Goal: Task Accomplishment & Management: Manage account settings

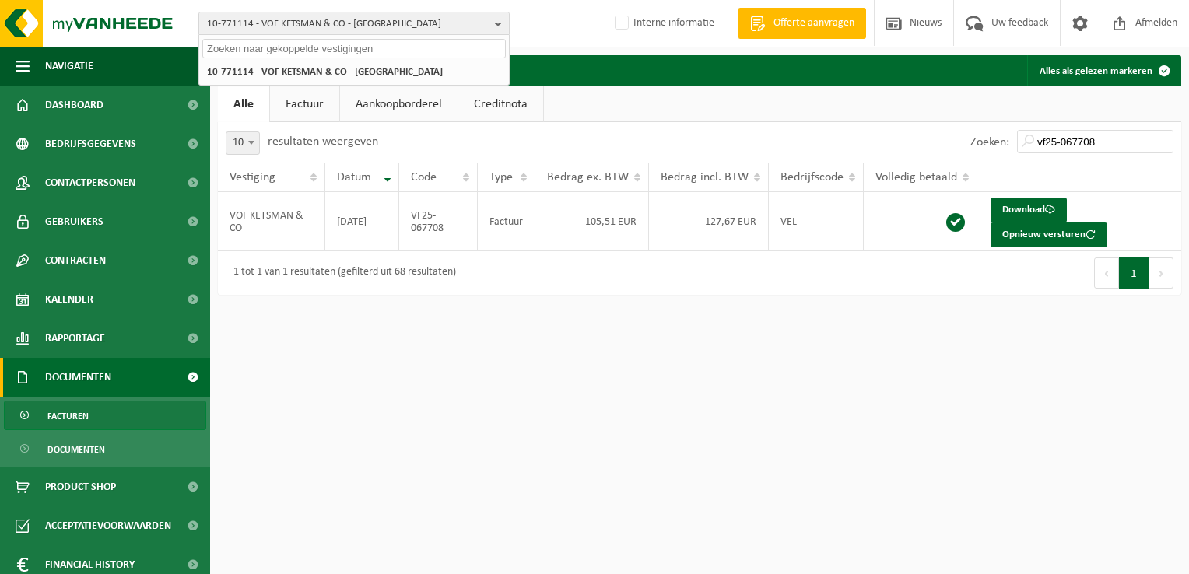
click at [279, 42] on input "text" at bounding box center [353, 48] width 303 height 19
paste input "10-996727"
type input "10-996727"
click at [321, 36] on div "10-996727" at bounding box center [354, 47] width 310 height 24
drag, startPoint x: 283, startPoint y: 46, endPoint x: 178, endPoint y: 14, distance: 109.8
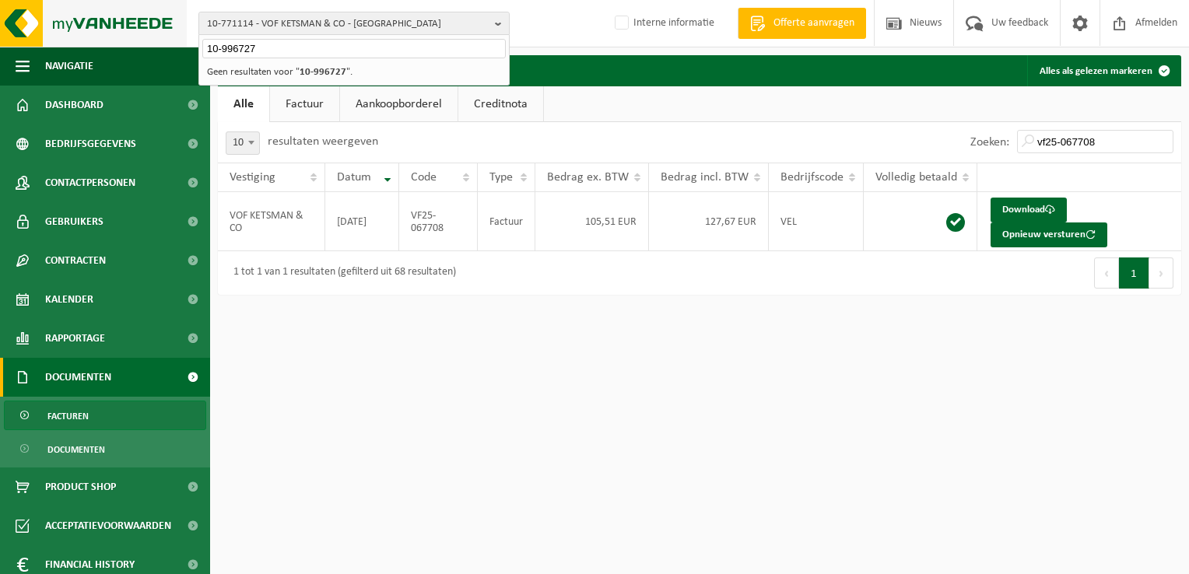
click at [179, 14] on div "10-771114 - VOF KETSMAN & CO - GERAARDSBERGEN 10-996727 10-771114 - VOF KETSMAN…" at bounding box center [594, 23] width 1189 height 47
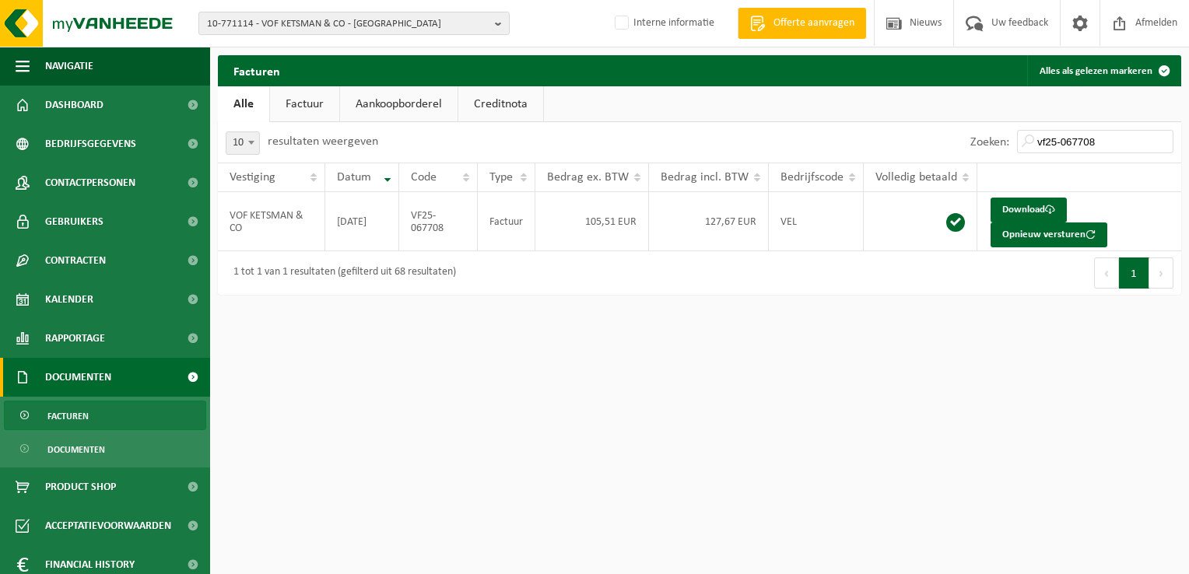
click at [255, 5] on div "10-771114 - VOF KETSMAN & CO - GERAARDSBERGEN 10-771114 - VOF KETSMAN & CO - GE…" at bounding box center [594, 23] width 1189 height 47
click at [269, 26] on span "10-771114 - VOF KETSMAN & CO - GERAARDSBERGEN" at bounding box center [348, 23] width 282 height 23
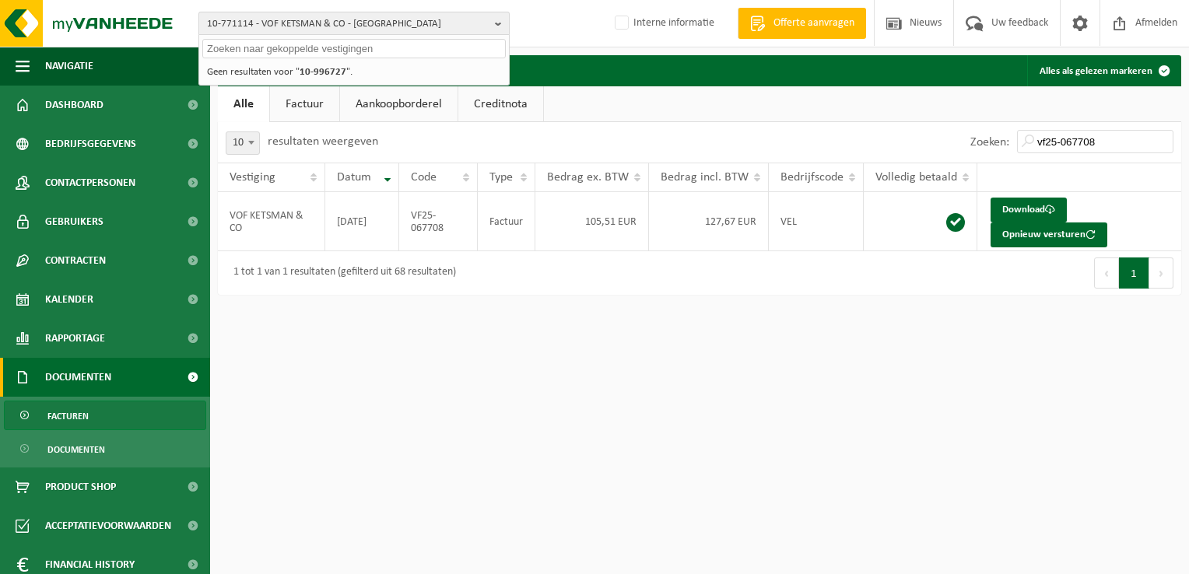
paste input "01-002460"
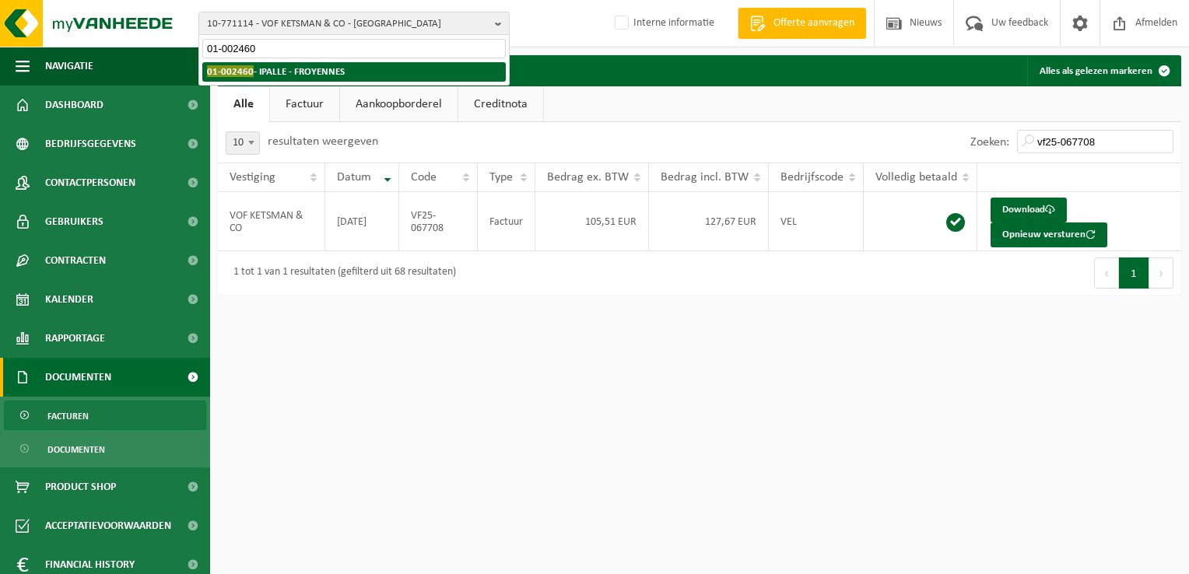
type input "01-002460"
click at [302, 79] on li "01-002460 - IPALLE - FROYENNES" at bounding box center [353, 71] width 303 height 19
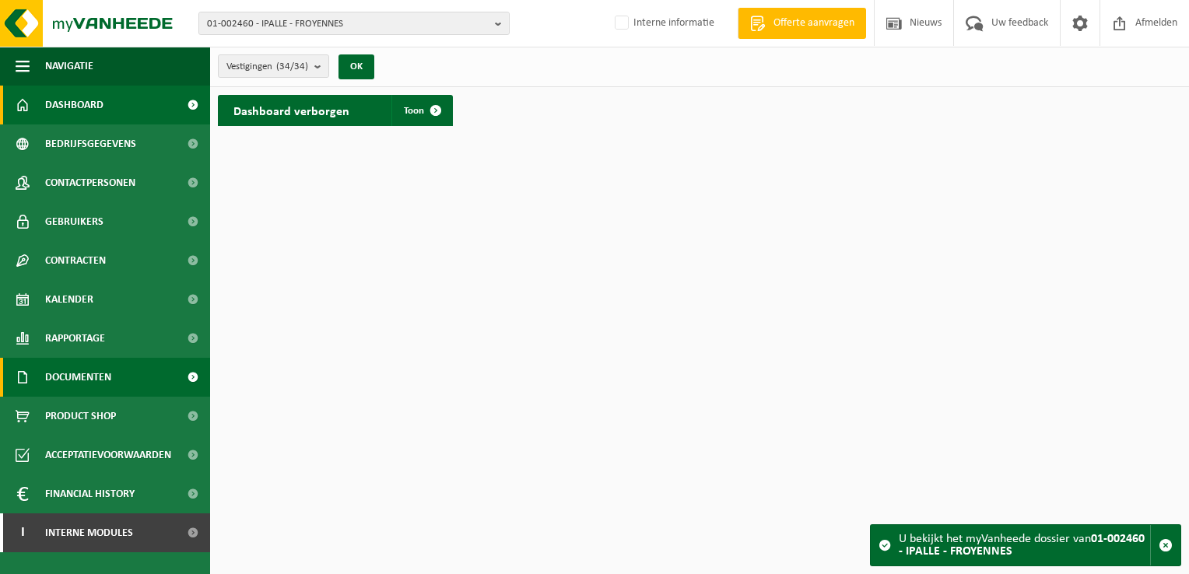
click at [104, 384] on span "Documenten" at bounding box center [78, 377] width 66 height 39
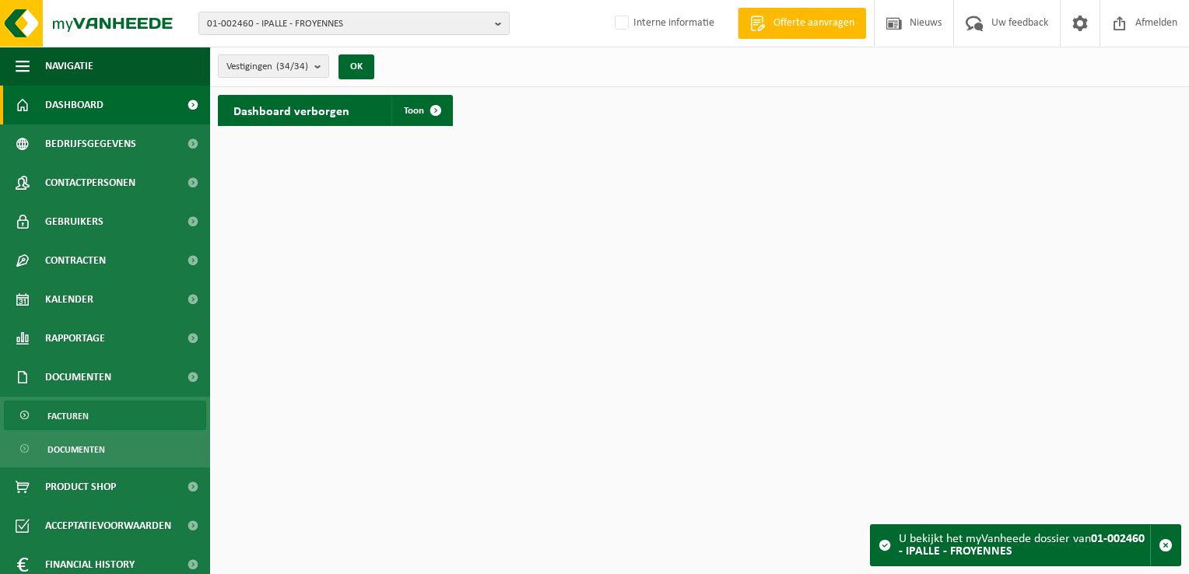
click at [110, 417] on link "Facturen" at bounding box center [105, 416] width 202 height 30
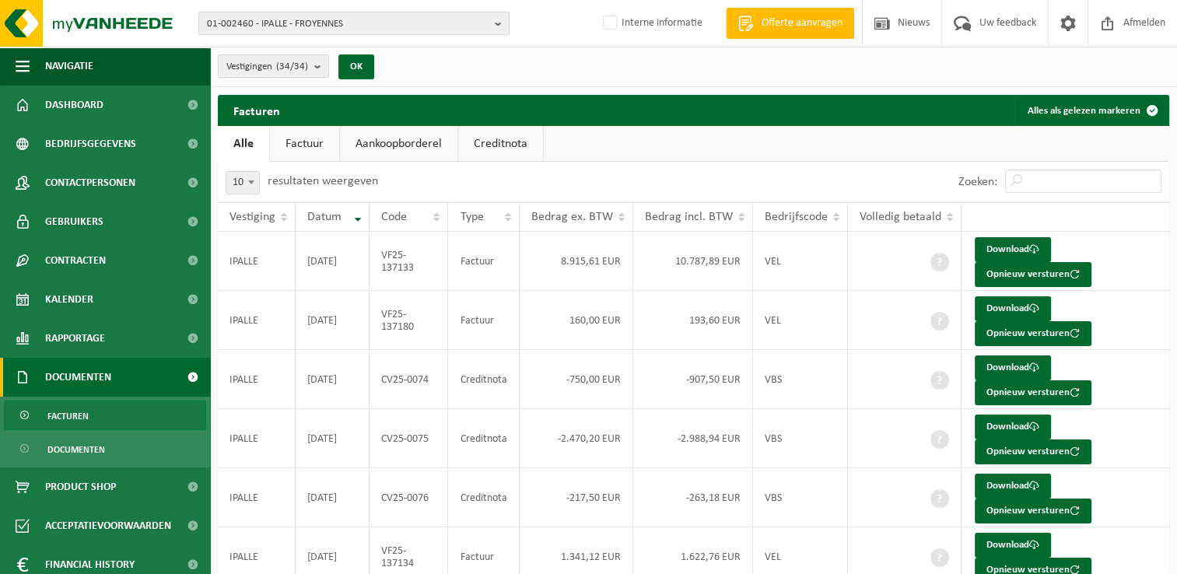
click at [388, 137] on link "Aankoopborderel" at bounding box center [398, 144] width 117 height 36
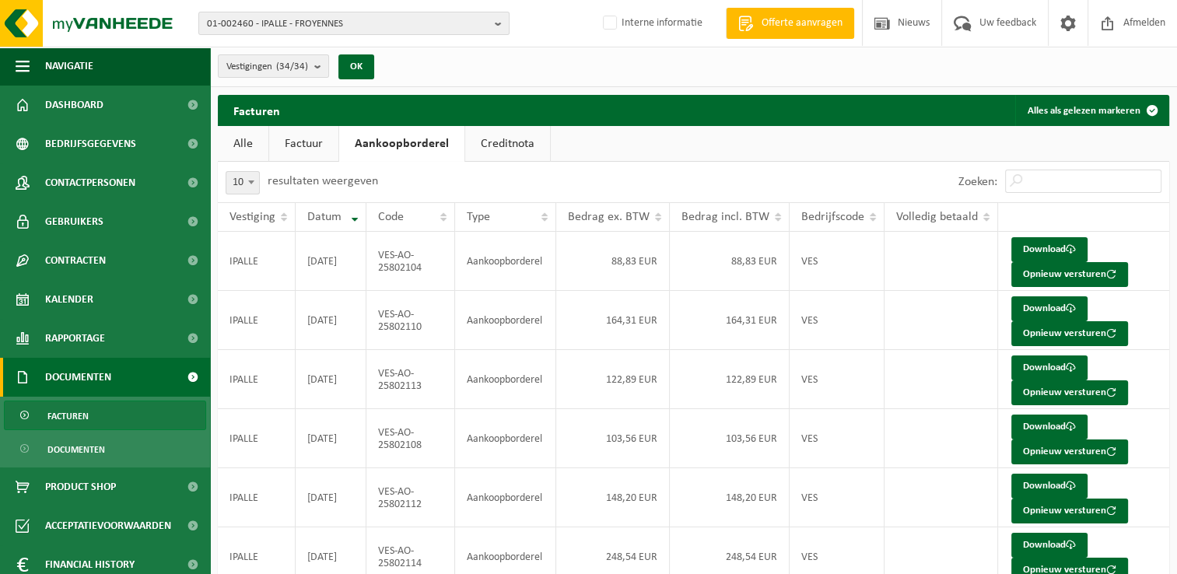
click at [515, 140] on link "Creditnota" at bounding box center [507, 144] width 85 height 36
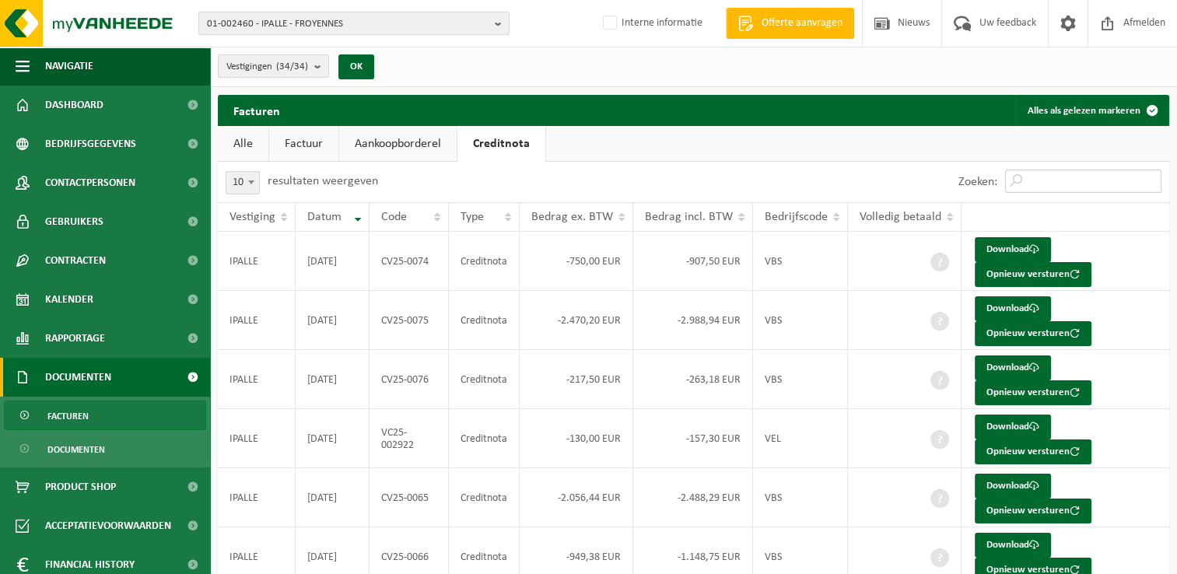
click at [1047, 188] on input "Zoeken:" at bounding box center [1083, 181] width 156 height 23
paste input "CV25-0076"
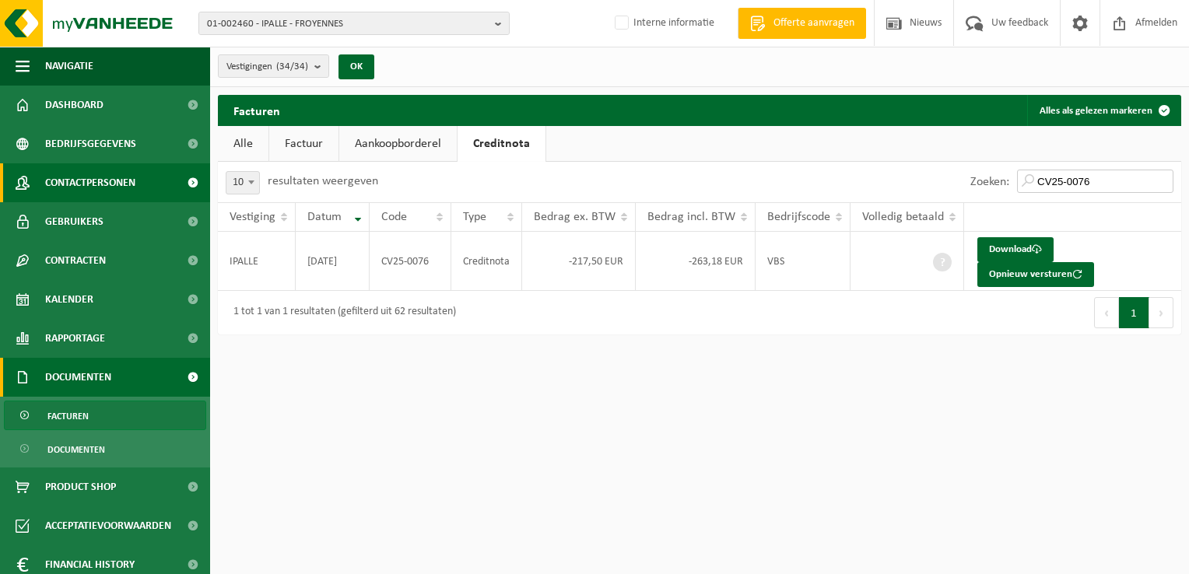
type input "CV25-0076"
click at [311, 23] on span "01-002460 - IPALLE - FROYENNES" at bounding box center [348, 23] width 282 height 23
paste input "10-744556"
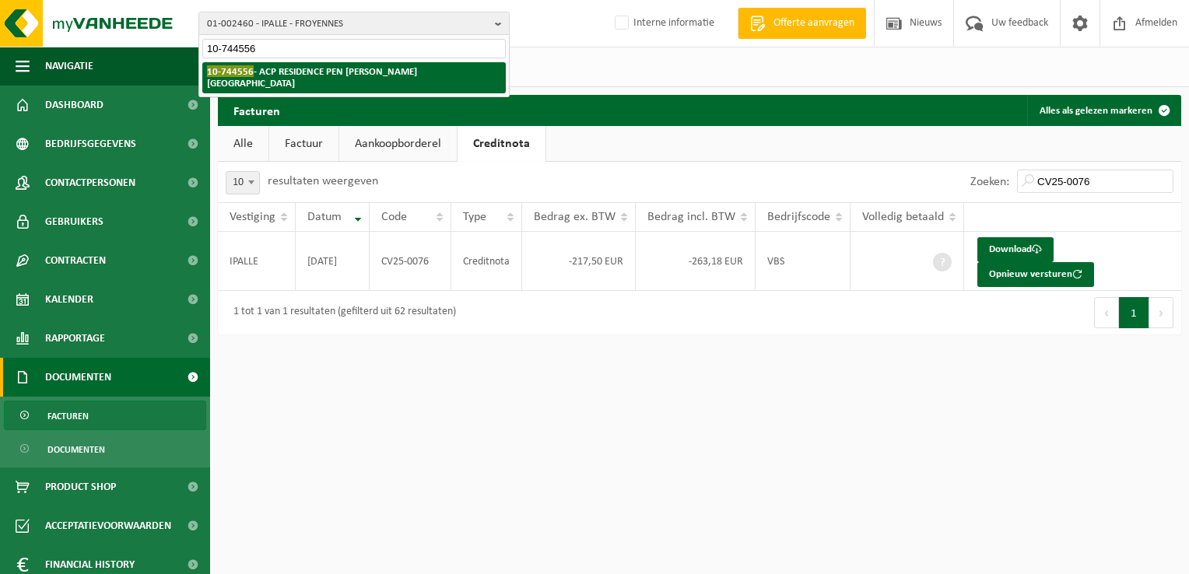
type input "10-744556"
click at [283, 75] on strong "10-744556 - ACP RESIDENCE PEN DUICK - HUY" at bounding box center [312, 76] width 210 height 23
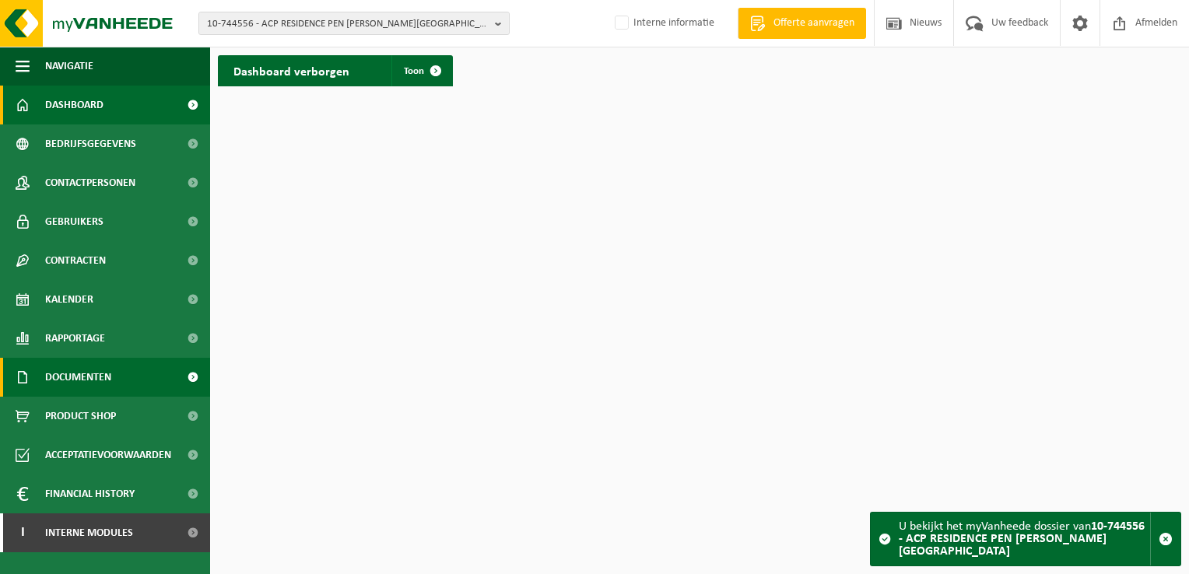
click at [112, 377] on link "Documenten" at bounding box center [105, 377] width 210 height 39
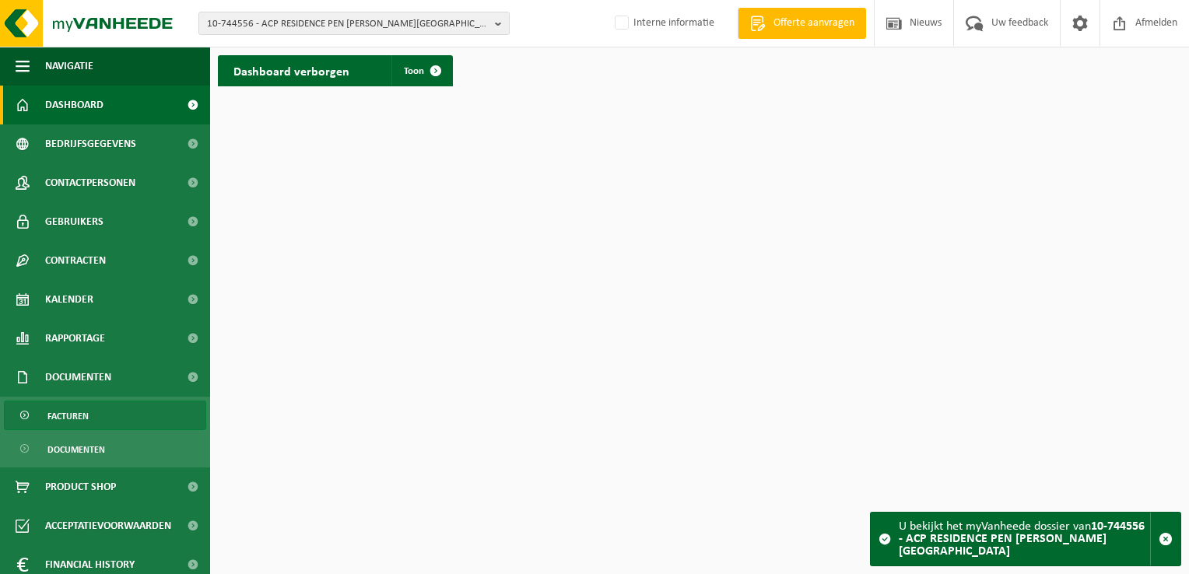
click at [91, 425] on link "Facturen" at bounding box center [105, 416] width 202 height 30
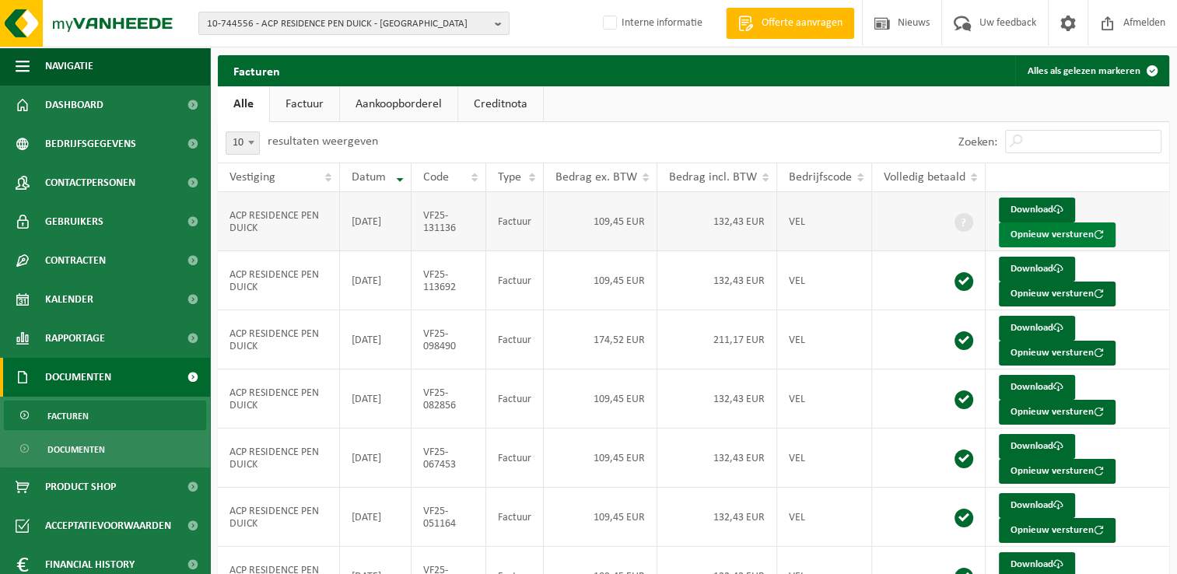
click at [1024, 232] on button "Opnieuw versturen" at bounding box center [1057, 235] width 117 height 25
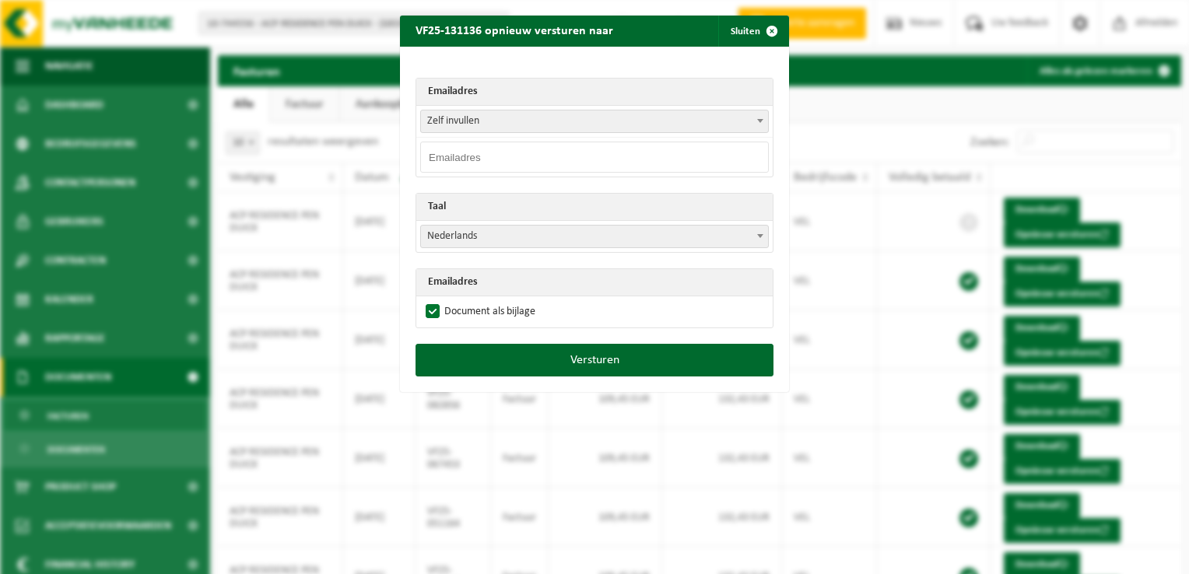
click at [467, 131] on span "Zelf invullen" at bounding box center [594, 121] width 347 height 22
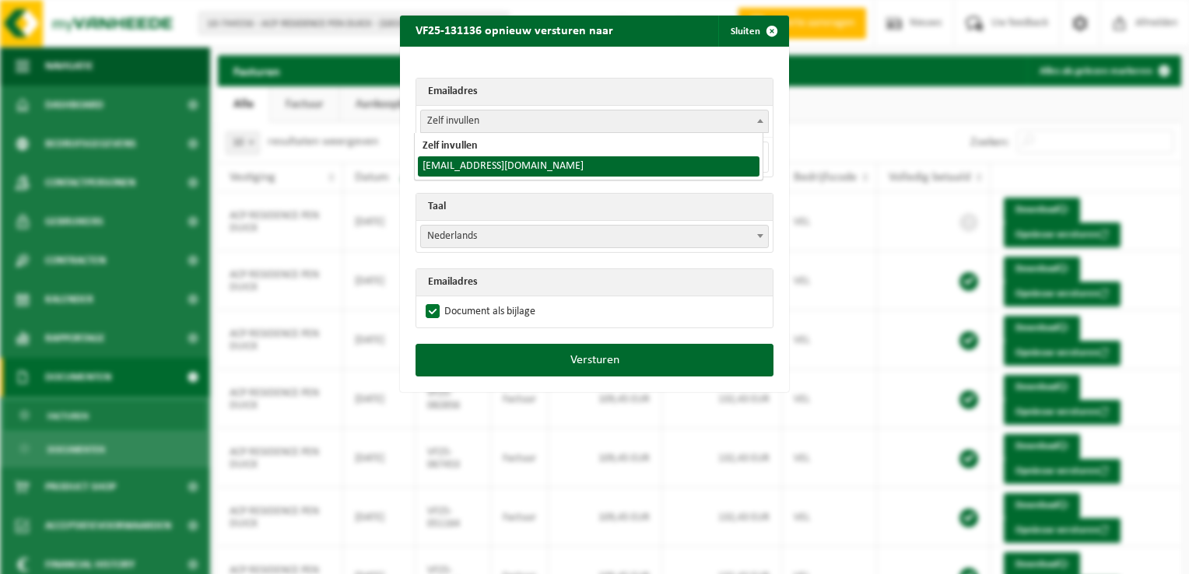
select select "liege@couet.be"
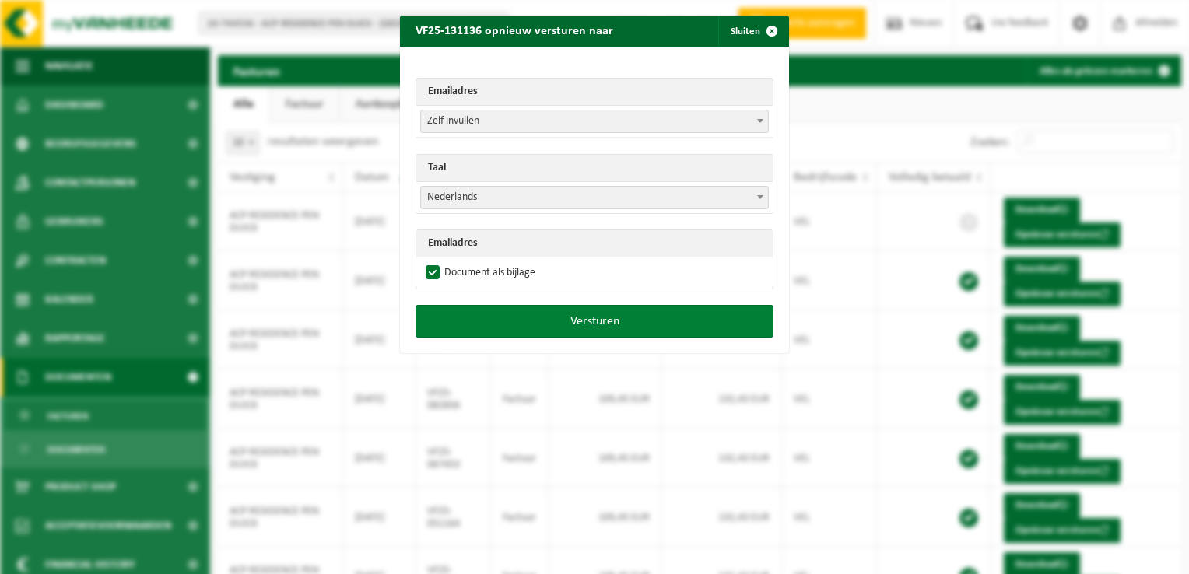
click at [573, 313] on button "Versturen" at bounding box center [594, 321] width 358 height 33
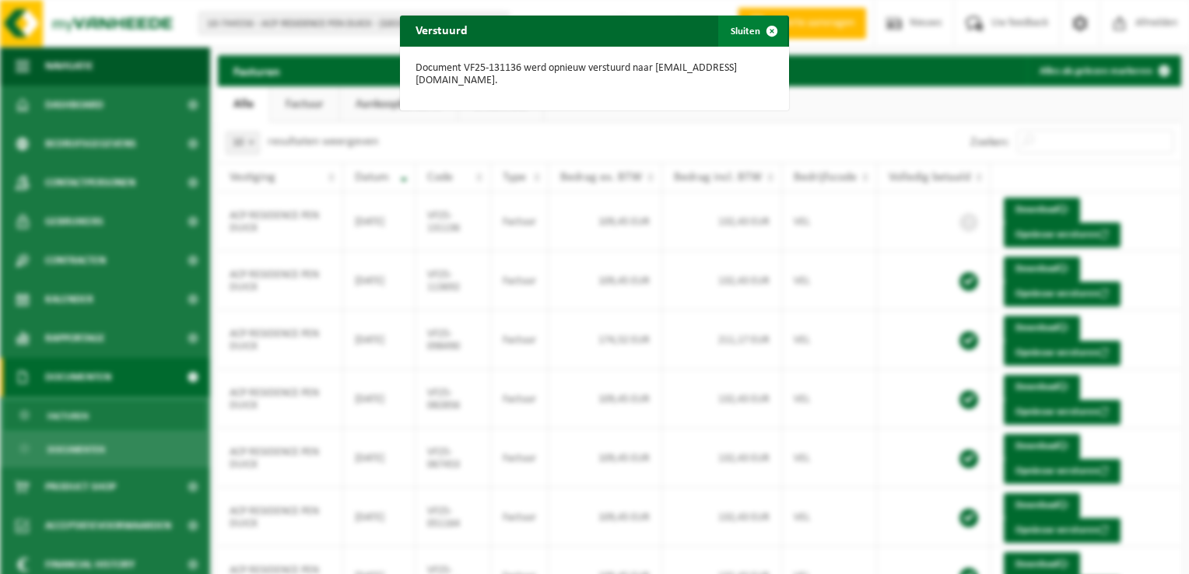
click at [769, 23] on span "button" at bounding box center [771, 31] width 31 height 31
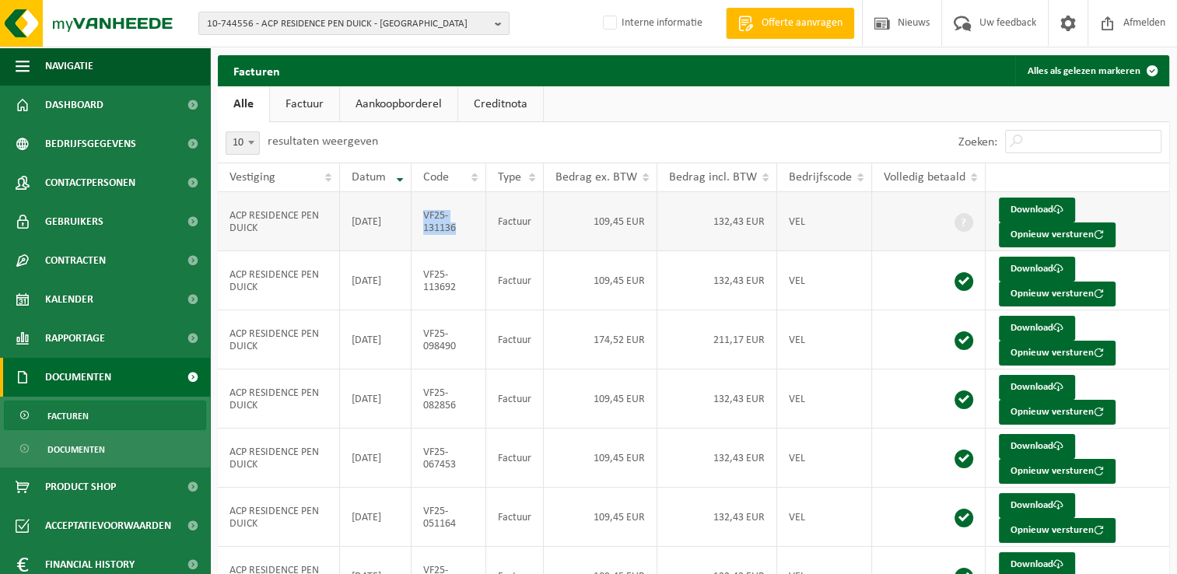
drag, startPoint x: 468, startPoint y: 232, endPoint x: 426, endPoint y: 219, distance: 43.8
click at [426, 219] on td "VF25-131136" at bounding box center [449, 221] width 75 height 59
copy td "VF25-131136"
click at [310, 24] on span "10-744556 - ACP RESIDENCE PEN DUICK - HUY" at bounding box center [348, 23] width 282 height 23
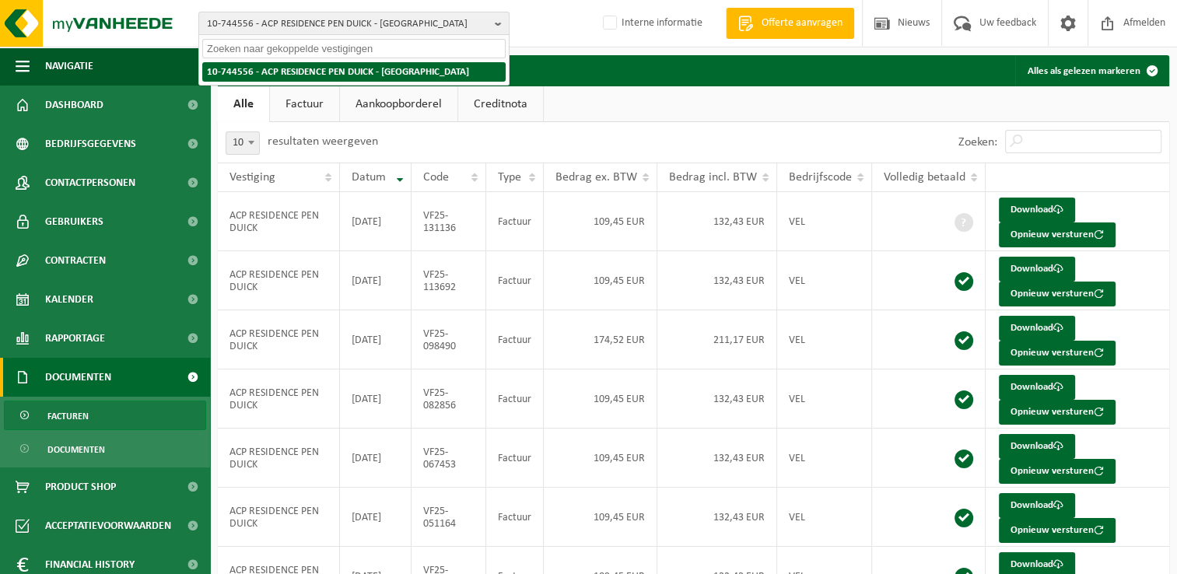
paste input "10-885973"
type input "10-885973"
click at [297, 68] on strong "10-885973 - ECOLE LA CLAIRIÈRE - COLFONTAINE" at bounding box center [308, 71] width 203 height 12
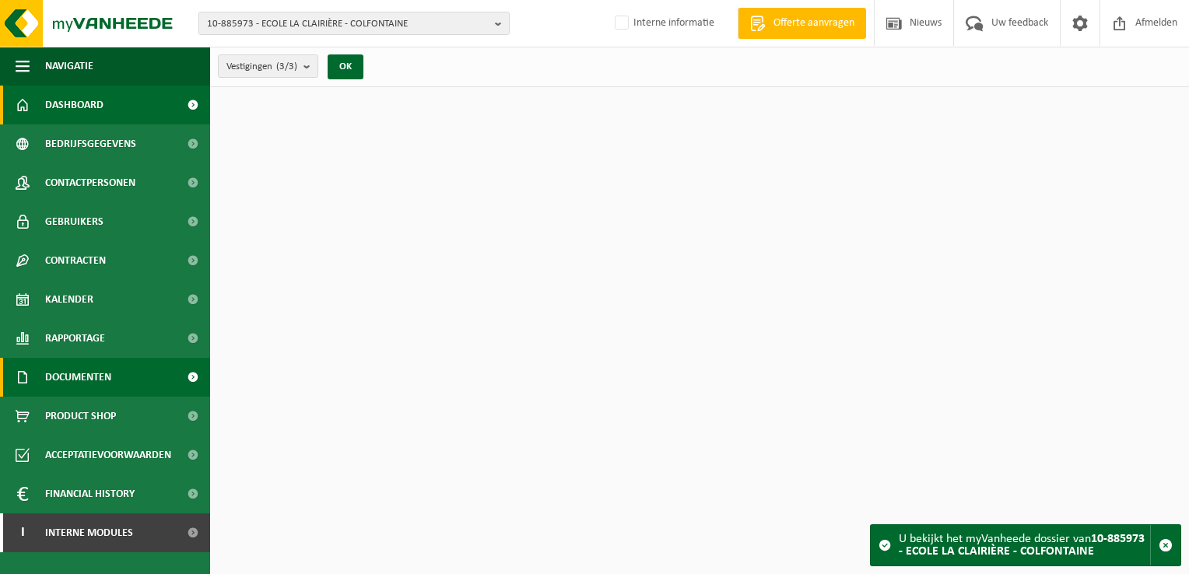
click at [82, 383] on span "Documenten" at bounding box center [78, 377] width 66 height 39
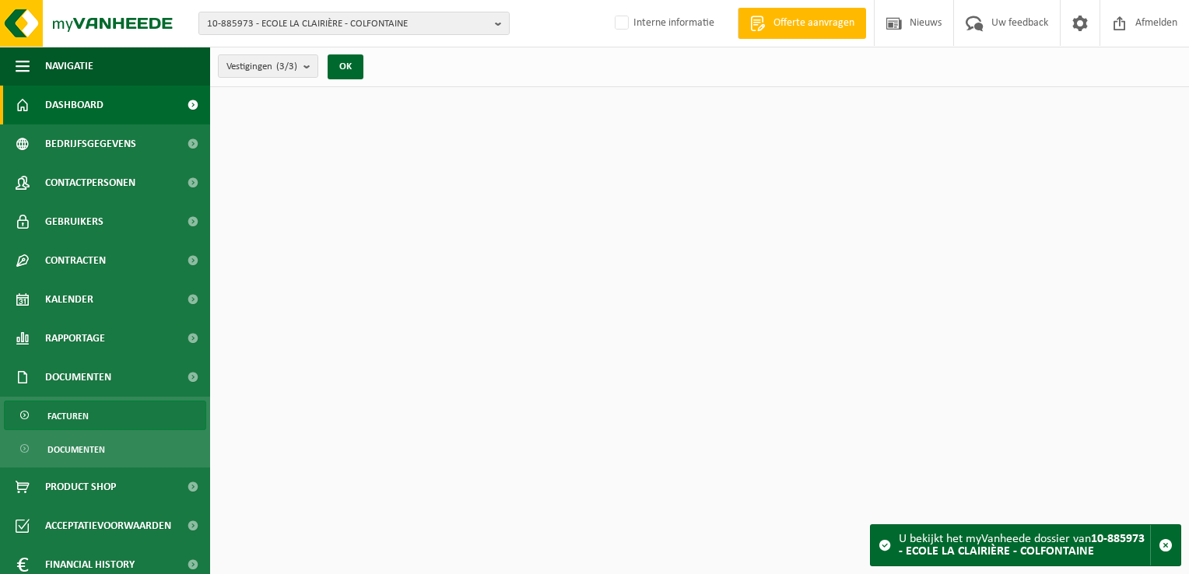
click at [97, 408] on link "Facturen" at bounding box center [105, 416] width 202 height 30
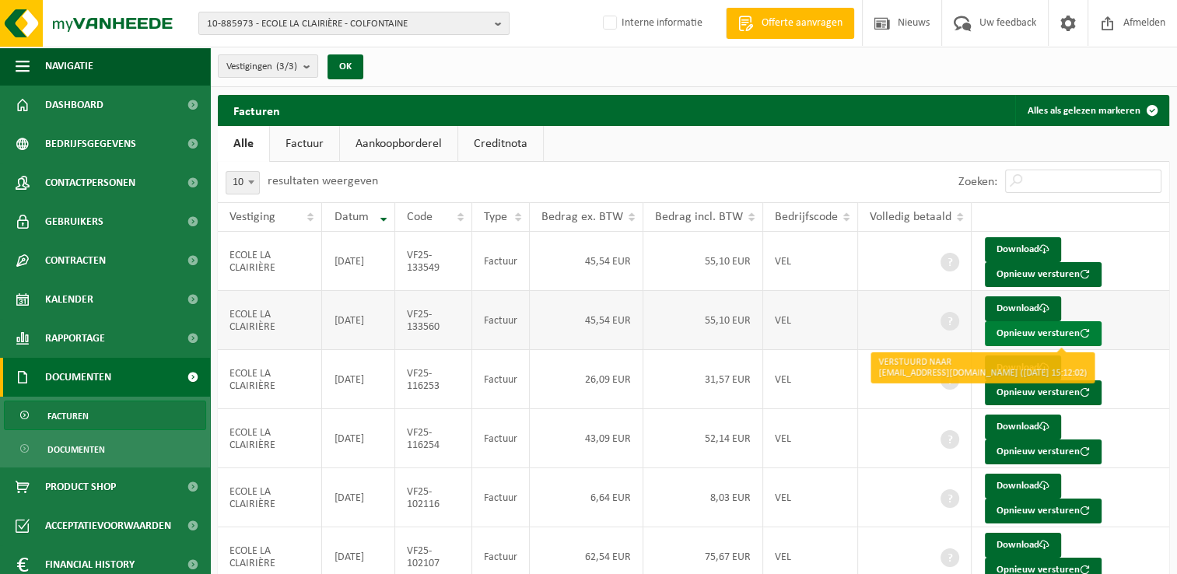
click at [1005, 335] on button "Opnieuw versturen" at bounding box center [1043, 333] width 117 height 25
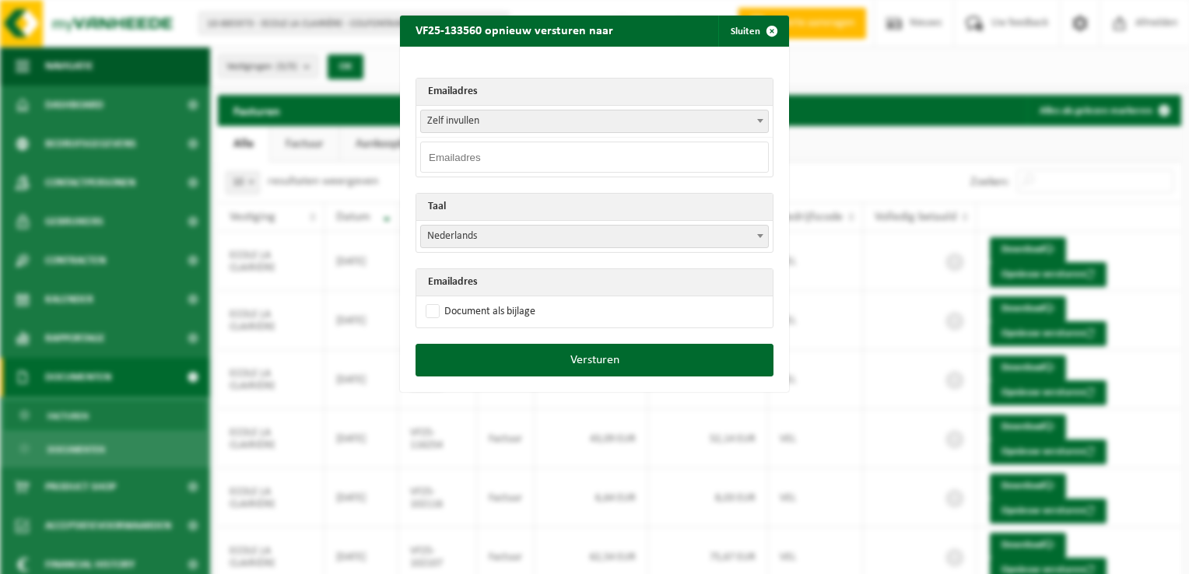
click at [458, 121] on span "Zelf invullen" at bounding box center [594, 121] width 347 height 22
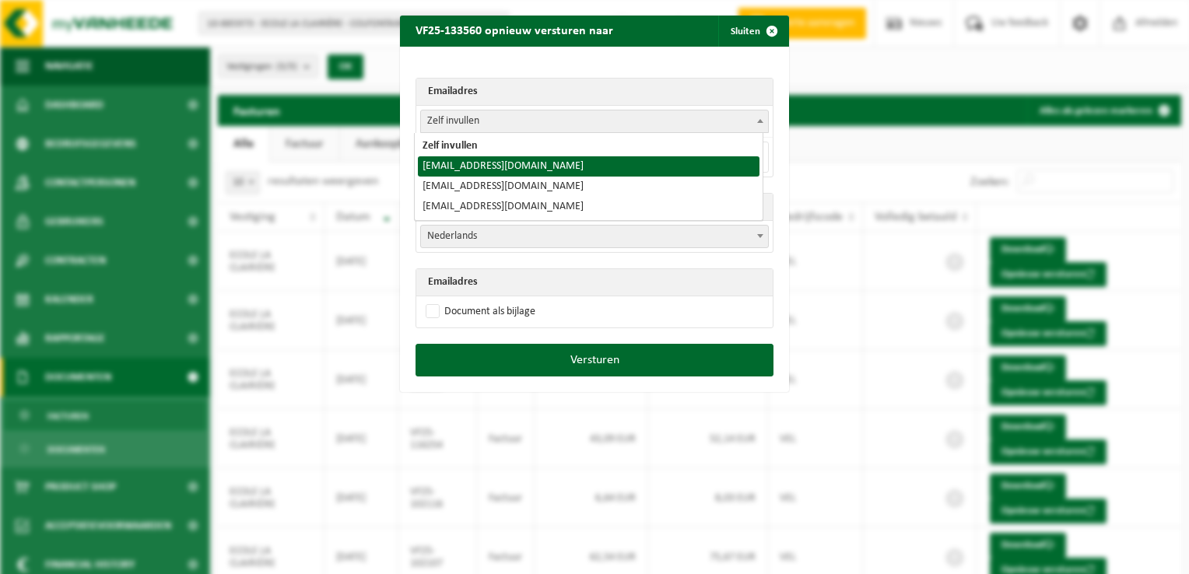
select select "[EMAIL_ADDRESS][DOMAIN_NAME]"
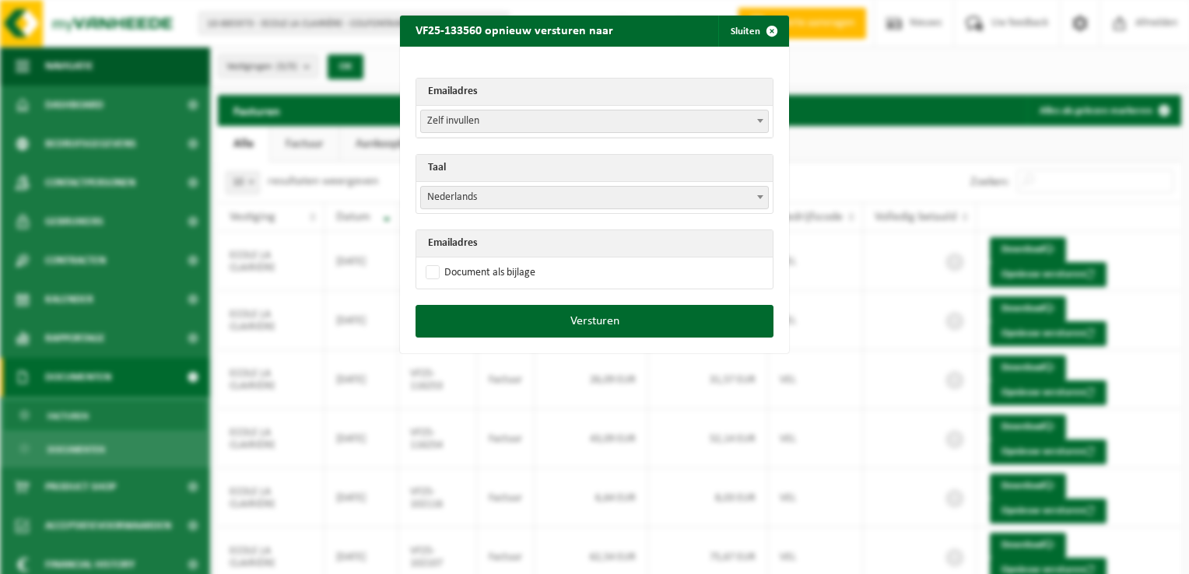
click at [445, 201] on span "Nederlands" at bounding box center [594, 198] width 347 height 22
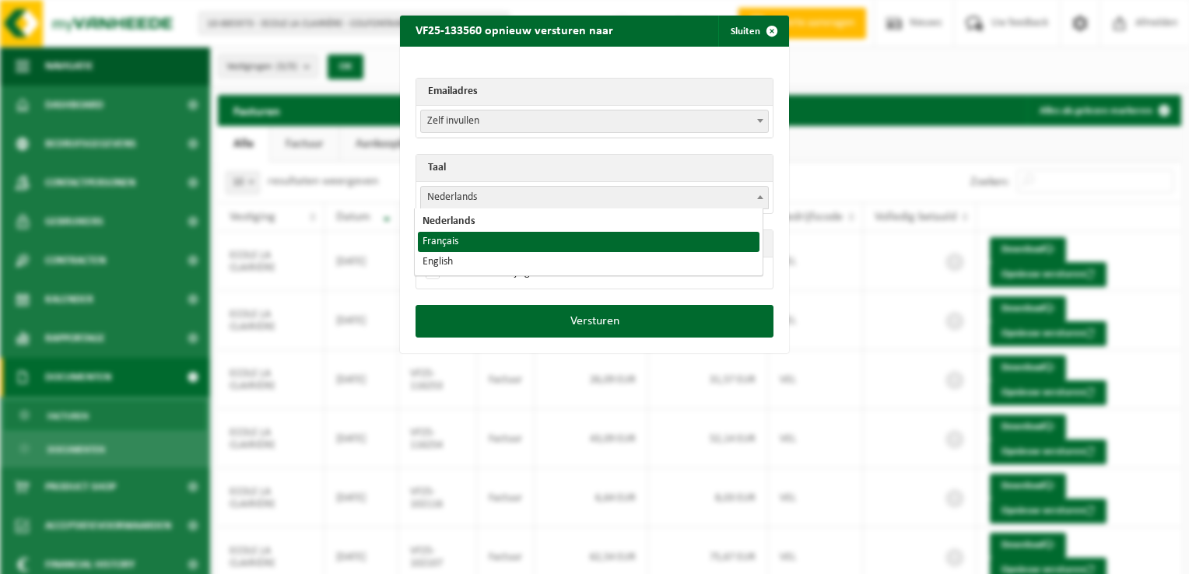
select select "fr"
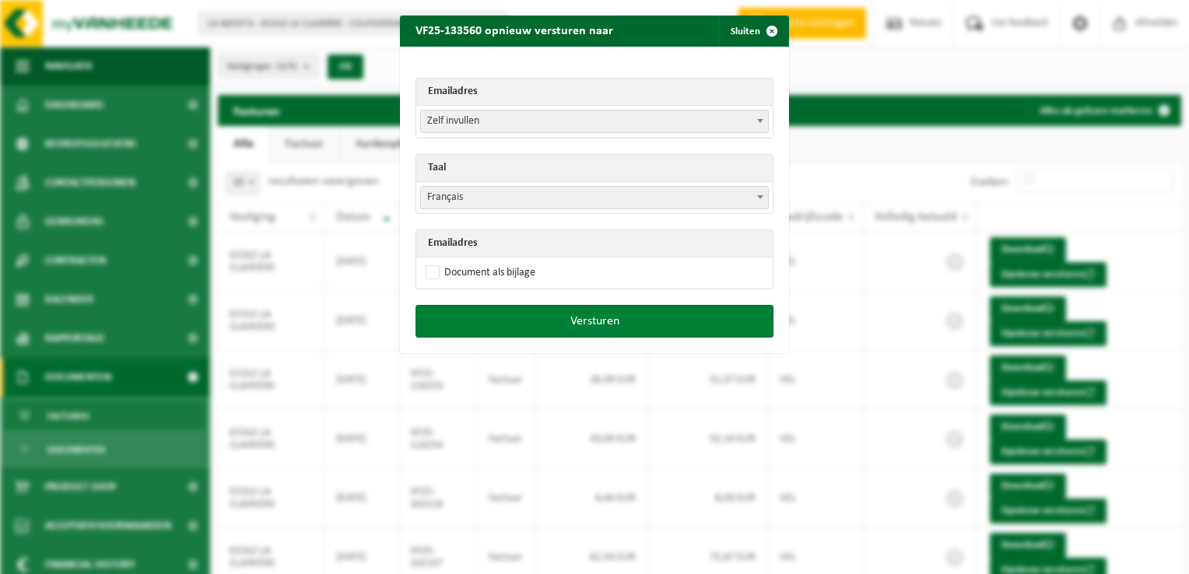
click at [560, 318] on button "Versturen" at bounding box center [594, 321] width 358 height 33
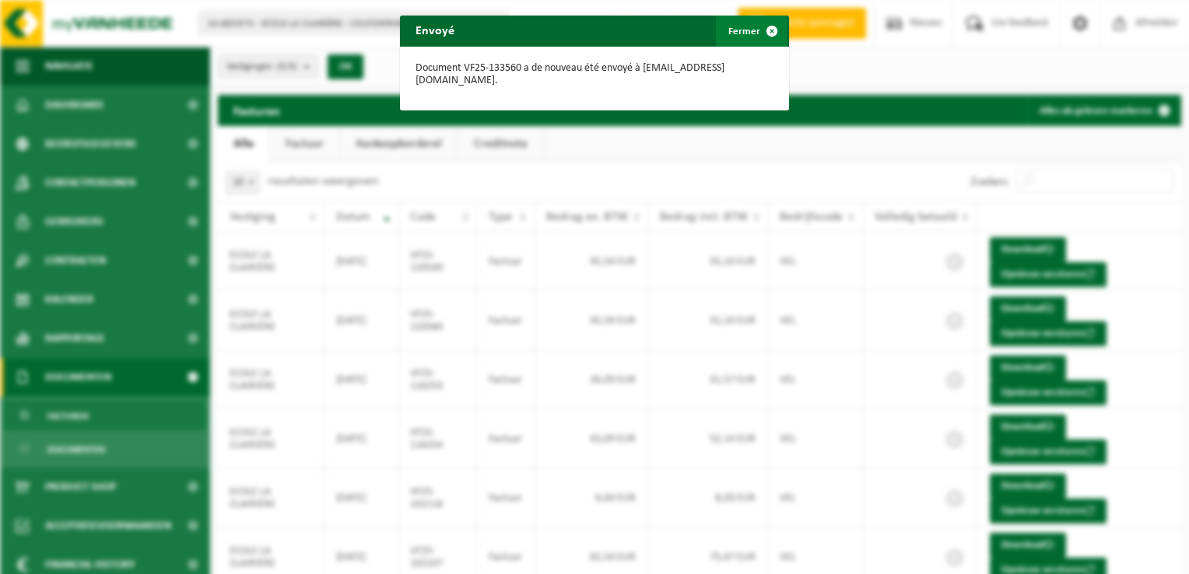
click at [768, 30] on span "button" at bounding box center [771, 31] width 31 height 31
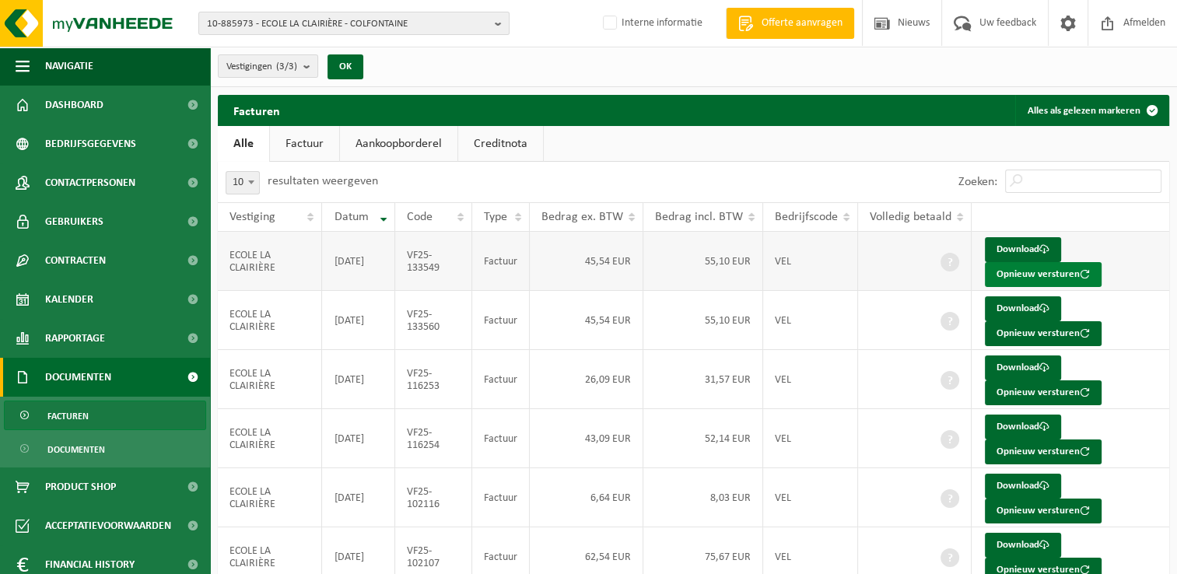
click at [1029, 272] on button "Opnieuw versturen" at bounding box center [1043, 274] width 117 height 25
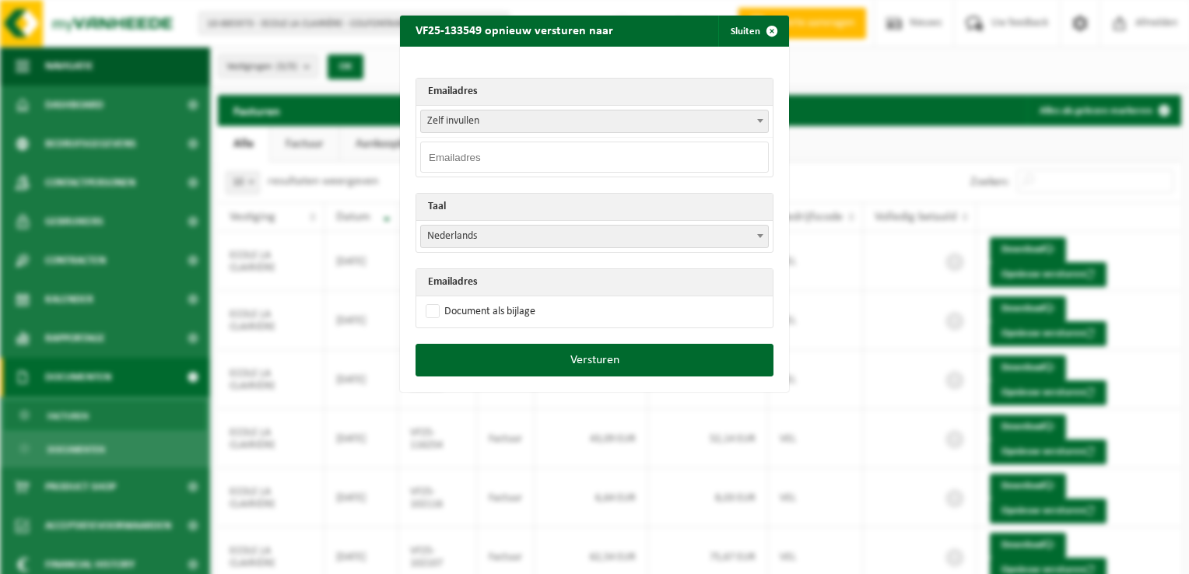
click at [474, 122] on span "Zelf invullen" at bounding box center [594, 121] width 347 height 22
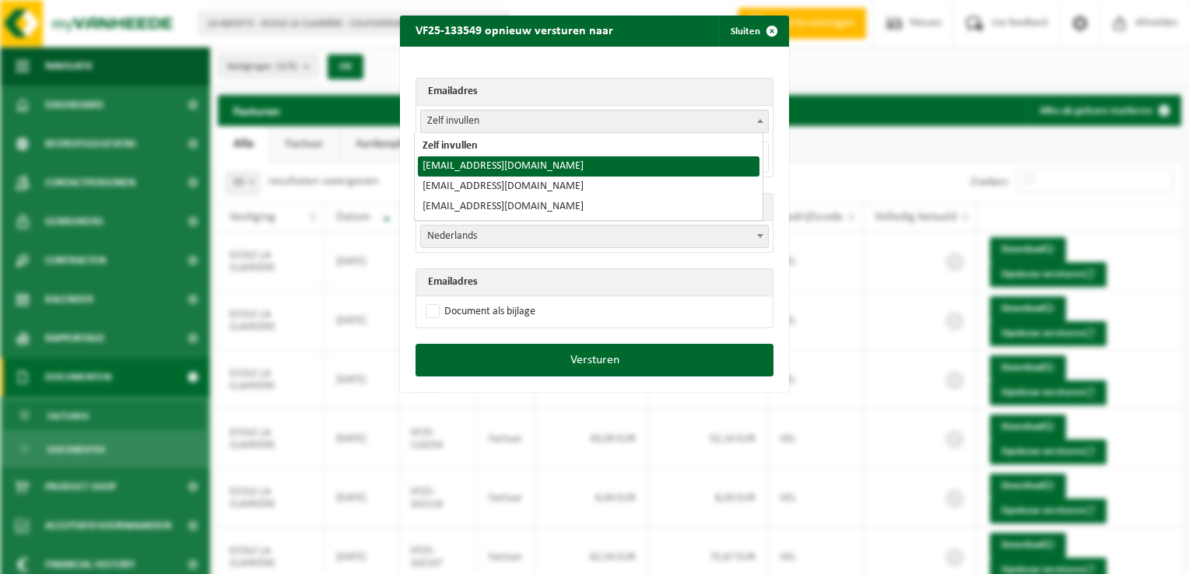
select select "secretariatcordee@hotmail.com"
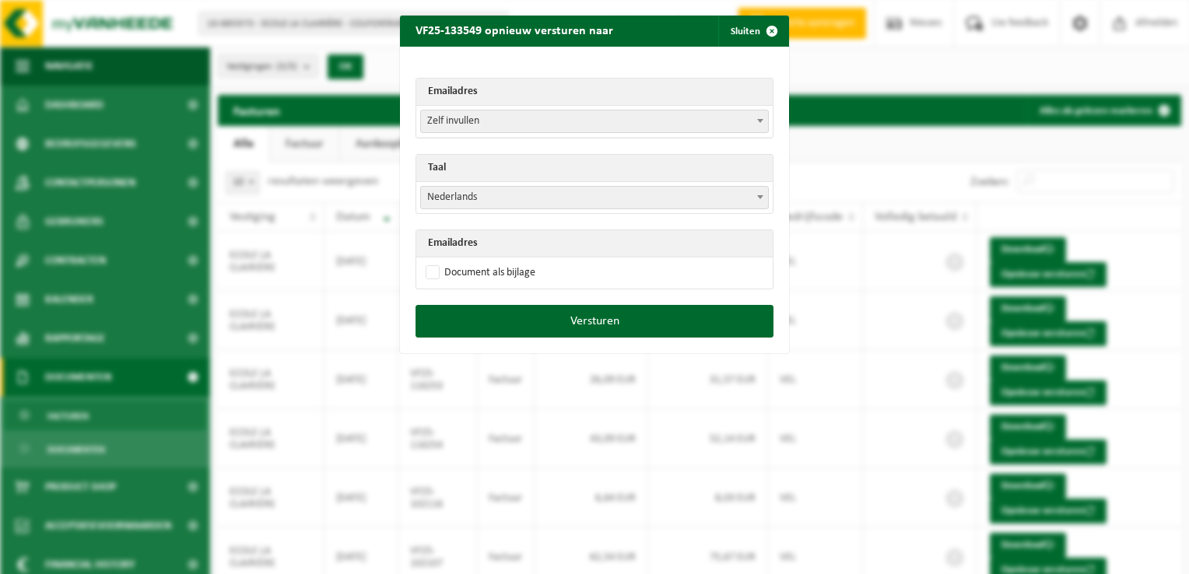
click at [457, 201] on span "Nederlands" at bounding box center [594, 198] width 347 height 22
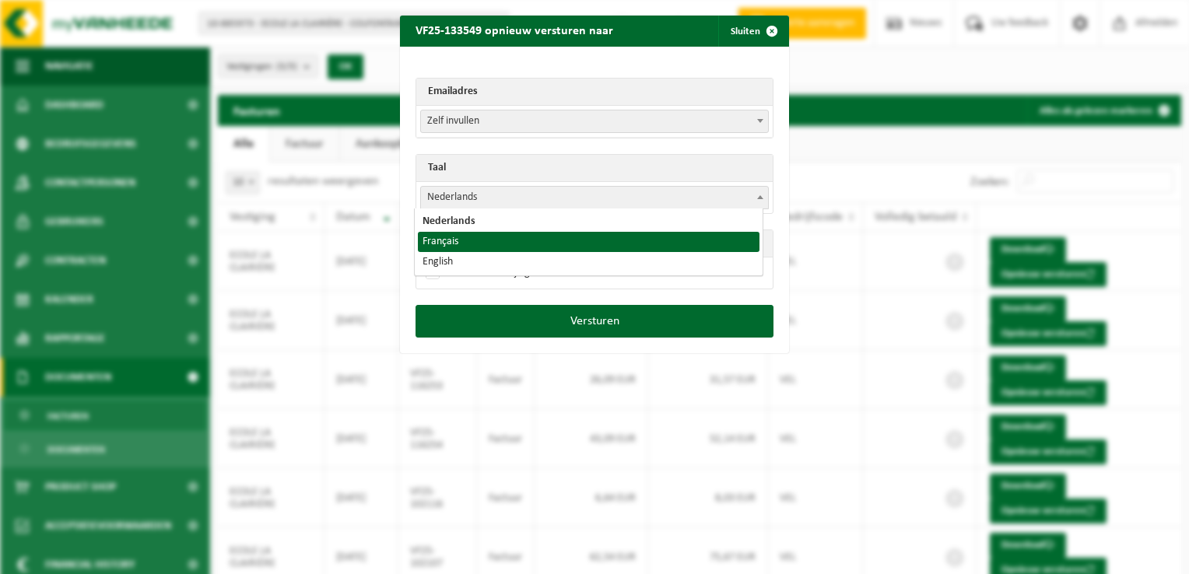
select select "fr"
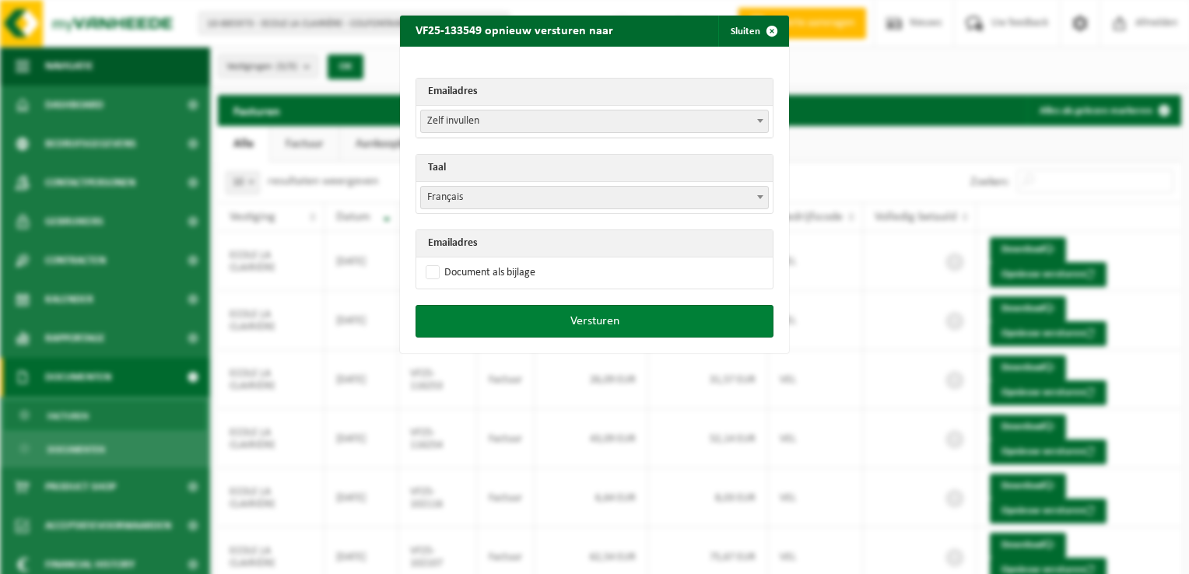
click at [619, 323] on button "Versturen" at bounding box center [594, 321] width 358 height 33
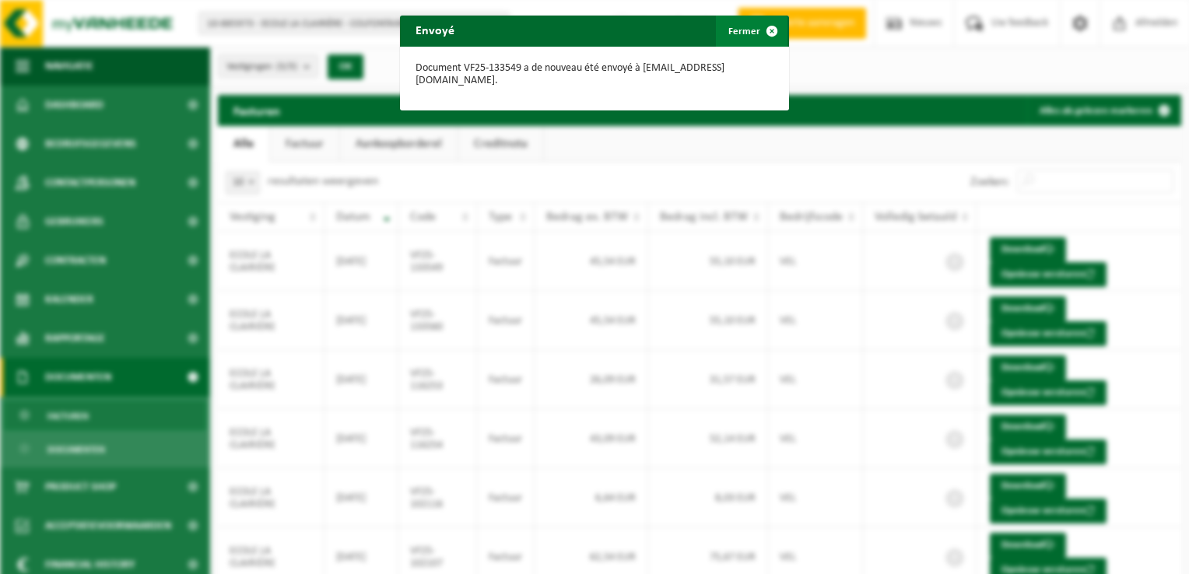
click at [762, 30] on span "button" at bounding box center [771, 31] width 31 height 31
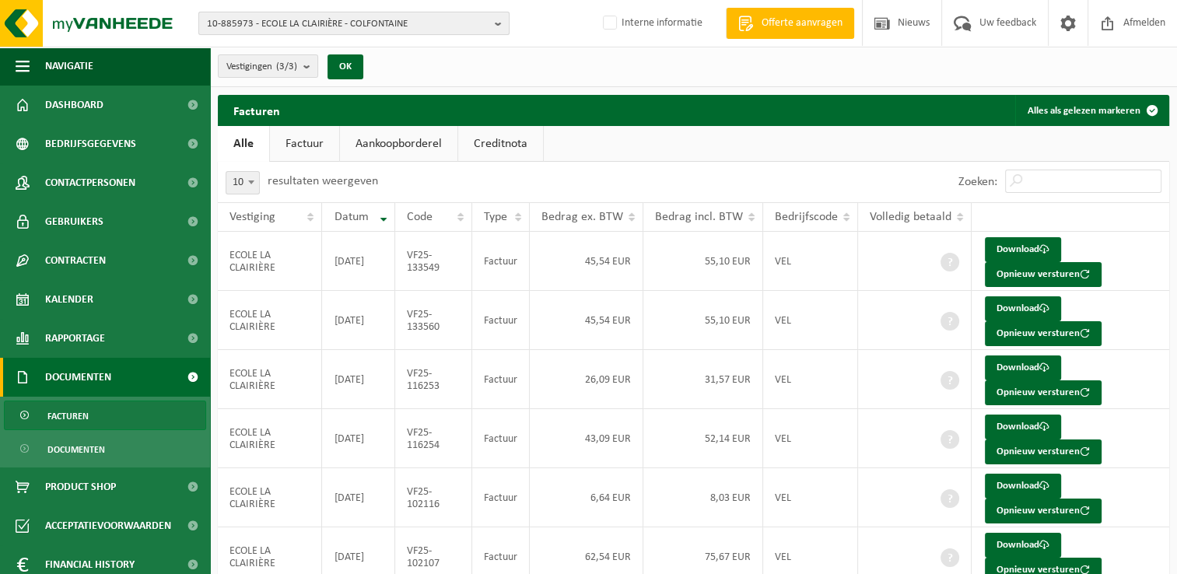
click at [258, 15] on span "10-885973 - ECOLE LA CLAIRIÈRE - COLFONTAINE" at bounding box center [348, 23] width 282 height 23
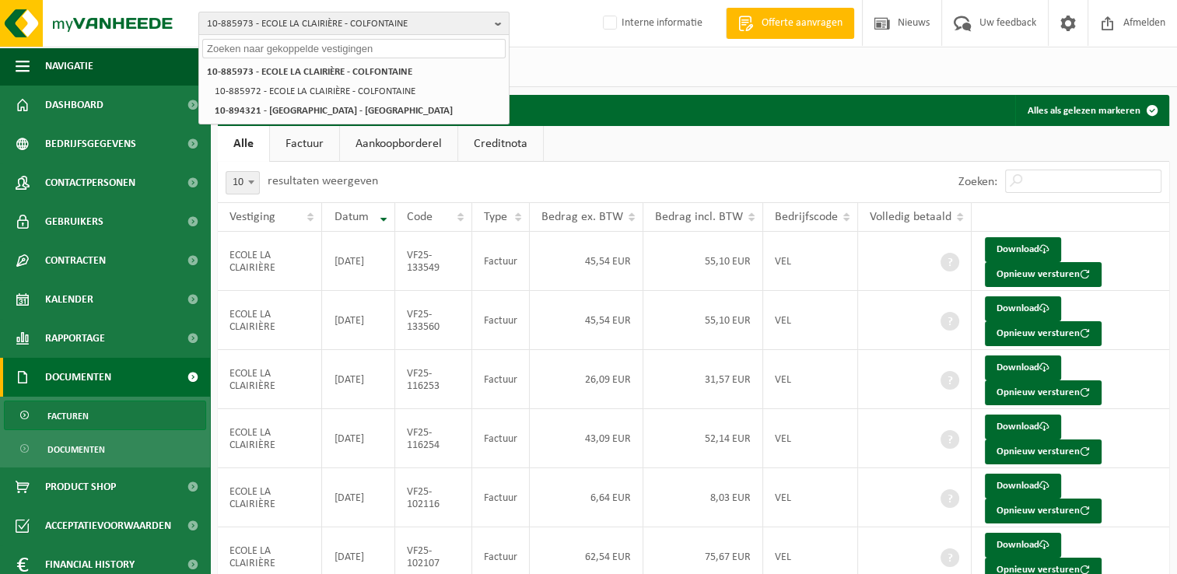
paste input "10-985813"
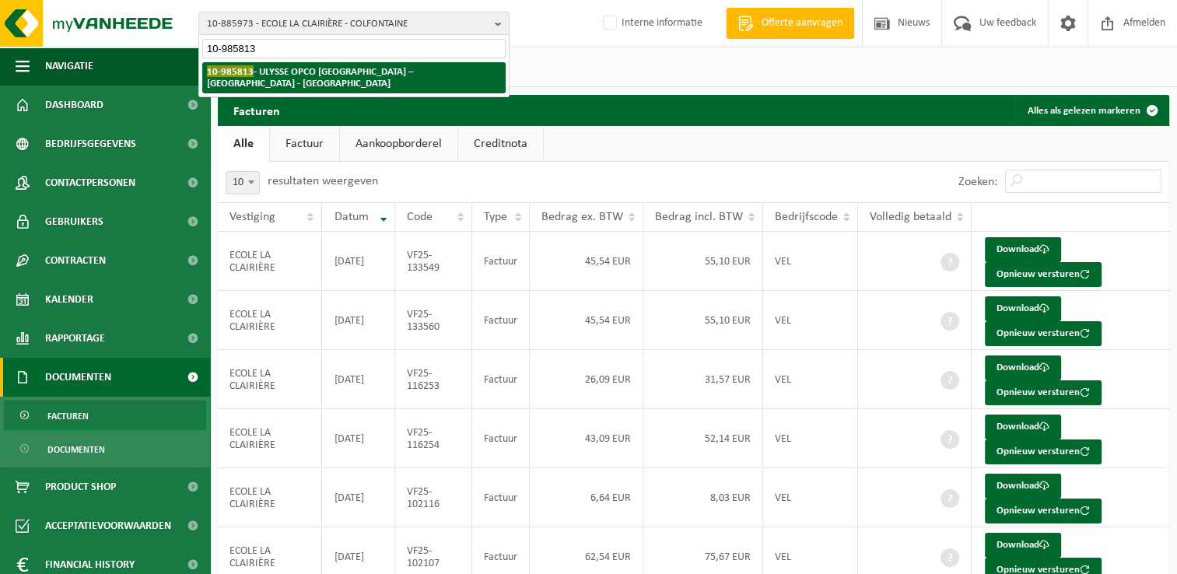
type input "10-985813"
click at [286, 74] on strong "10-985813 - ULYSSE OPCO BELGIUM – NOVOTEL GENT CENTRUM - SINT-GILLIS" at bounding box center [310, 76] width 206 height 23
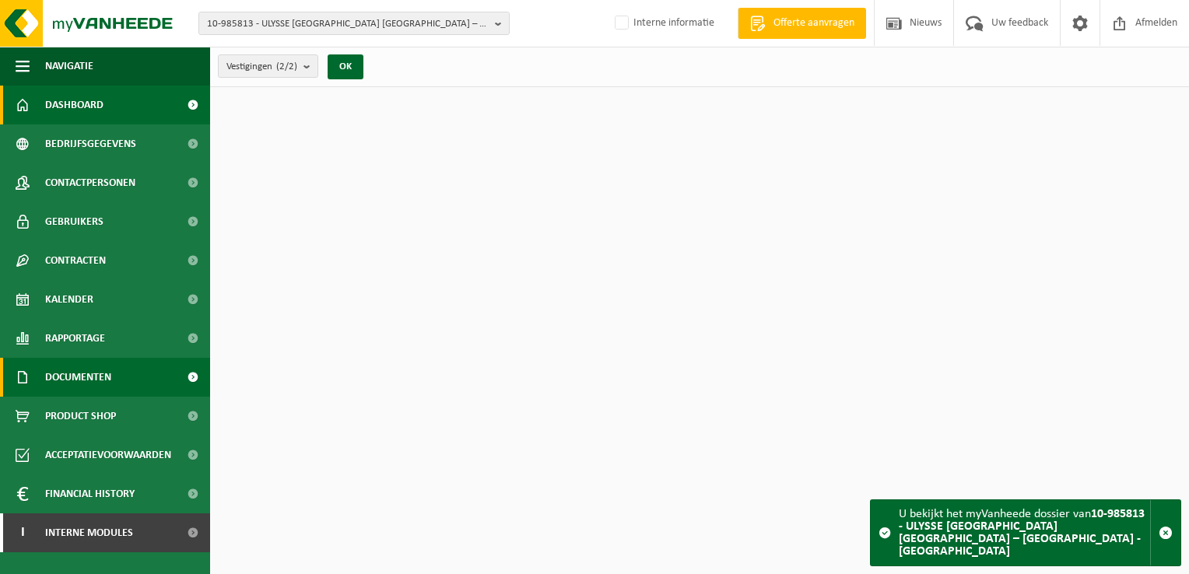
click at [83, 379] on span "Documenten" at bounding box center [78, 377] width 66 height 39
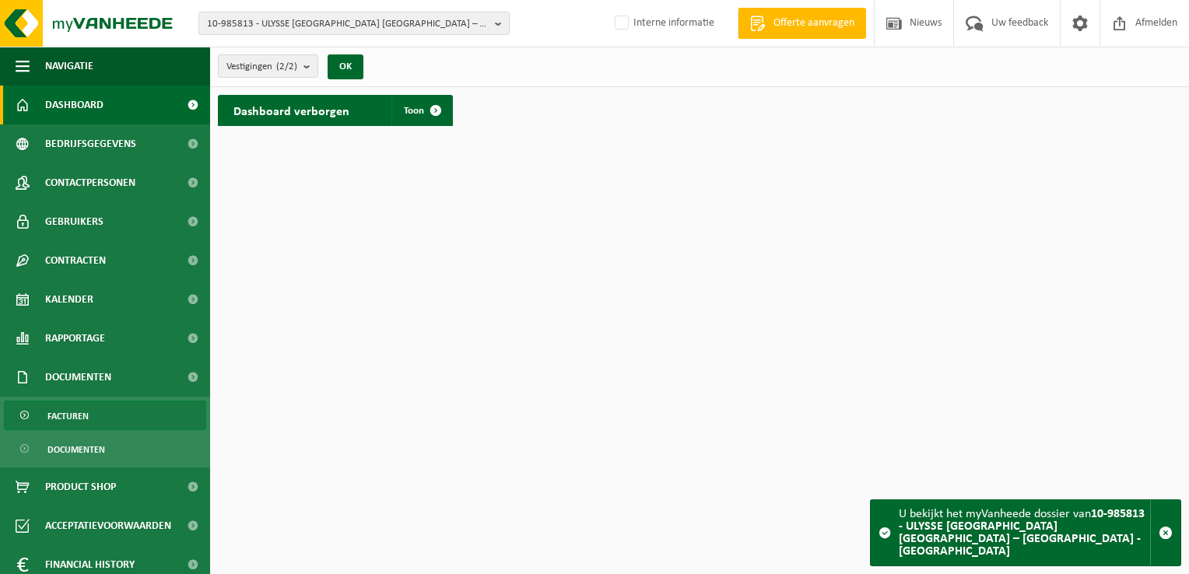
click at [89, 416] on link "Facturen" at bounding box center [105, 416] width 202 height 30
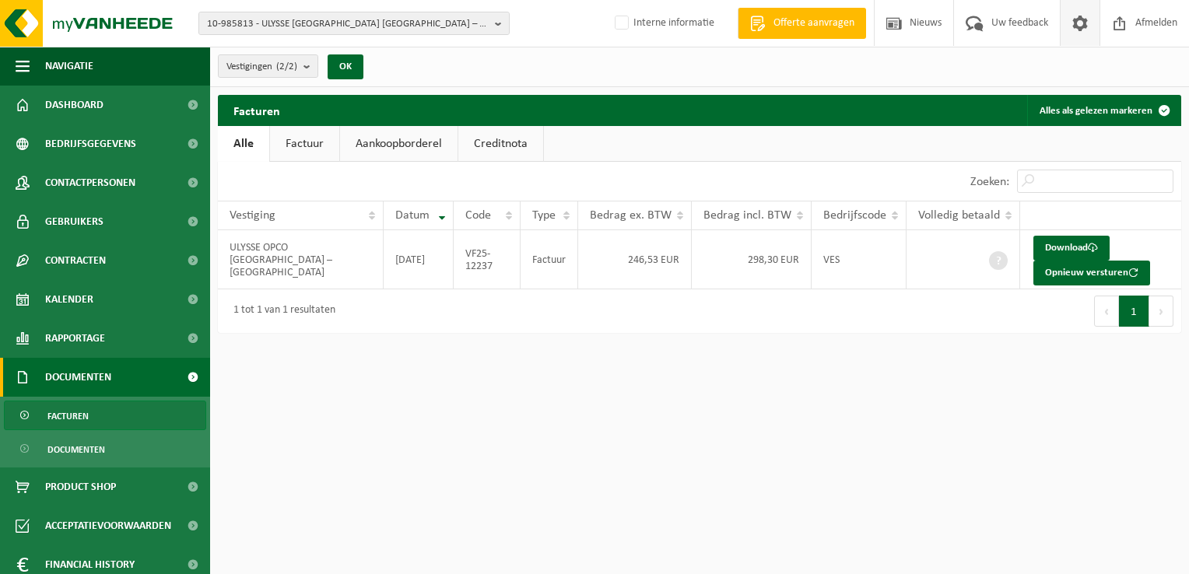
click at [1072, 32] on span at bounding box center [1079, 23] width 23 height 46
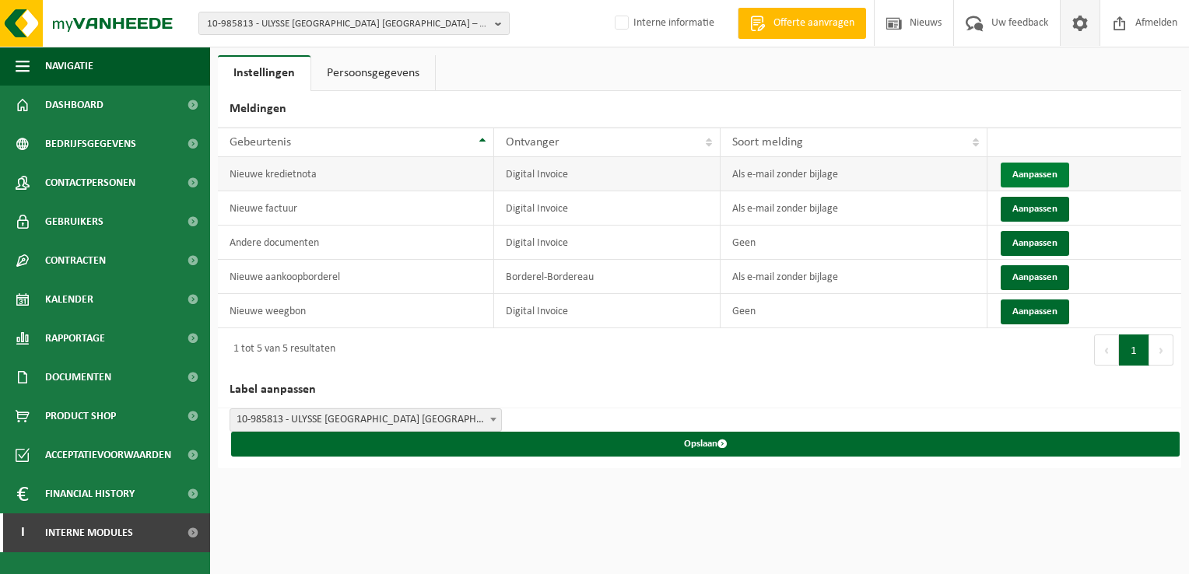
click at [1024, 173] on button "Aanpassen" at bounding box center [1035, 175] width 68 height 25
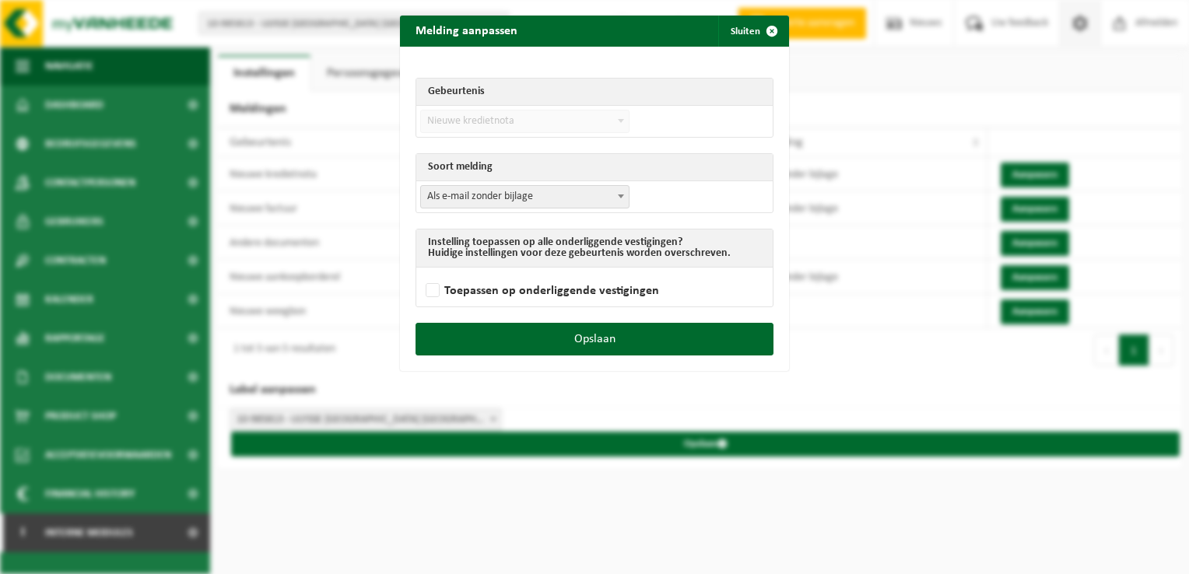
click at [469, 204] on span "Als e-mail zonder bijlage" at bounding box center [525, 197] width 208 height 22
select select "3"
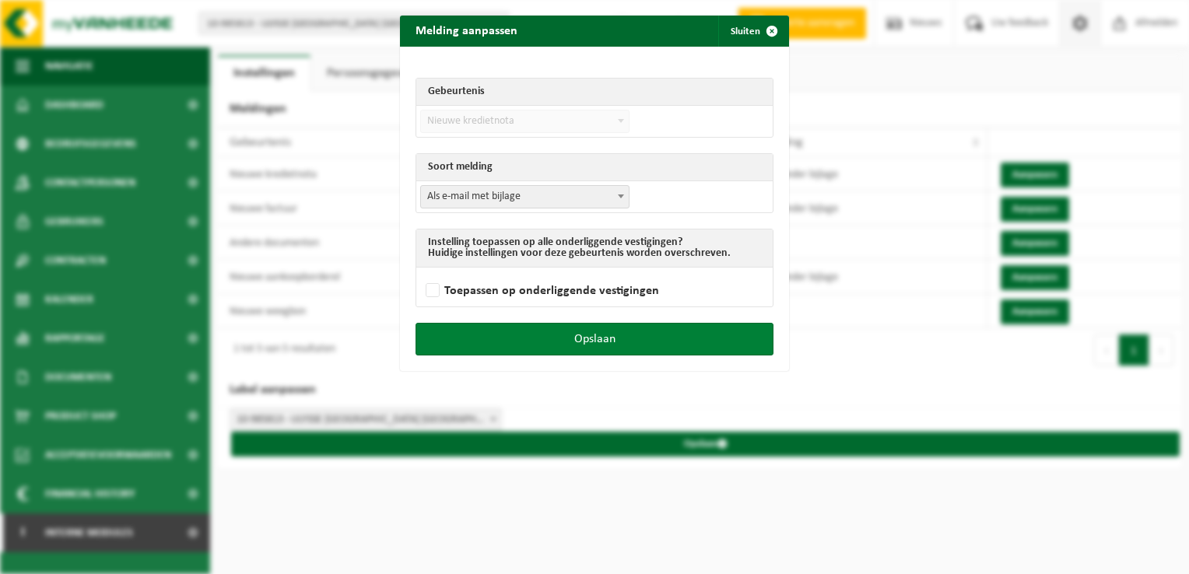
click at [682, 338] on button "Opslaan" at bounding box center [594, 339] width 358 height 33
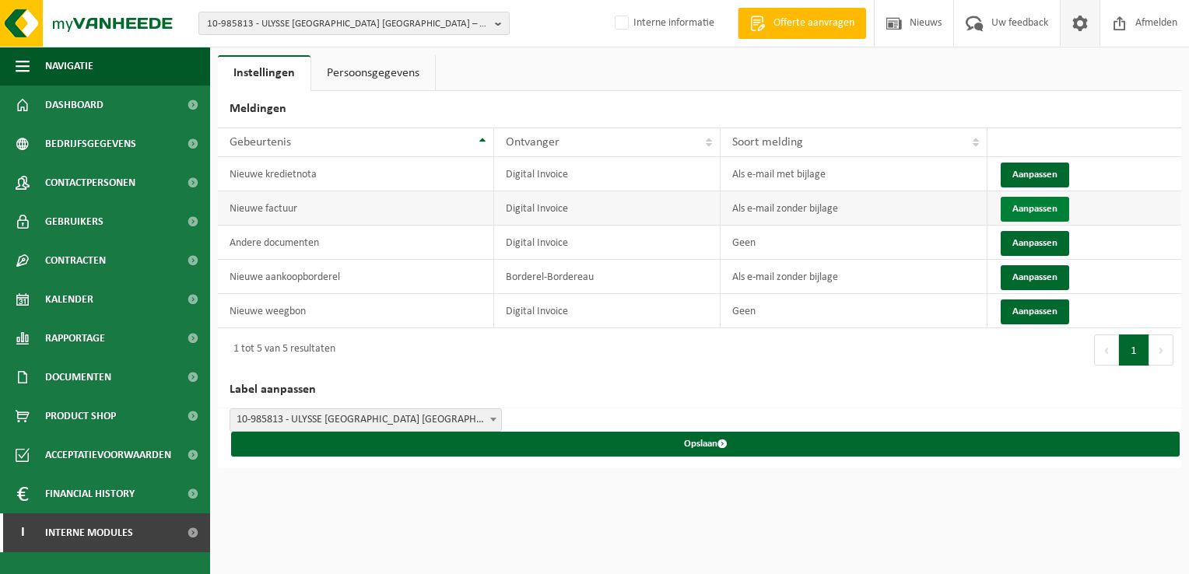
click at [1027, 210] on button "Aanpassen" at bounding box center [1035, 209] width 68 height 25
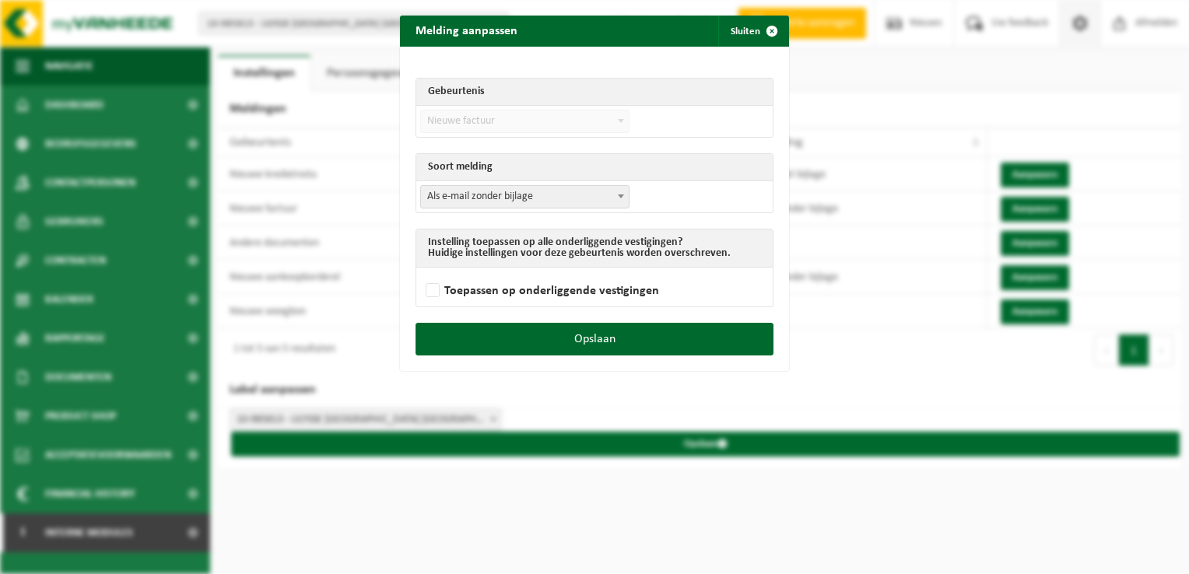
click at [479, 202] on span "Als e-mail zonder bijlage" at bounding box center [525, 197] width 208 height 22
select select "3"
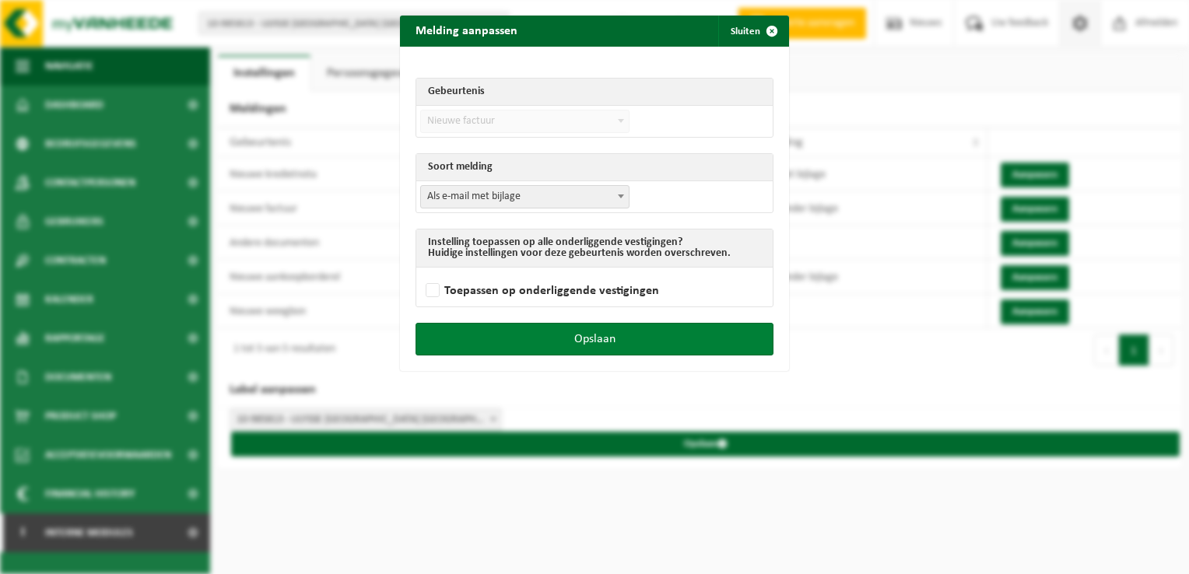
click at [669, 326] on button "Opslaan" at bounding box center [594, 339] width 358 height 33
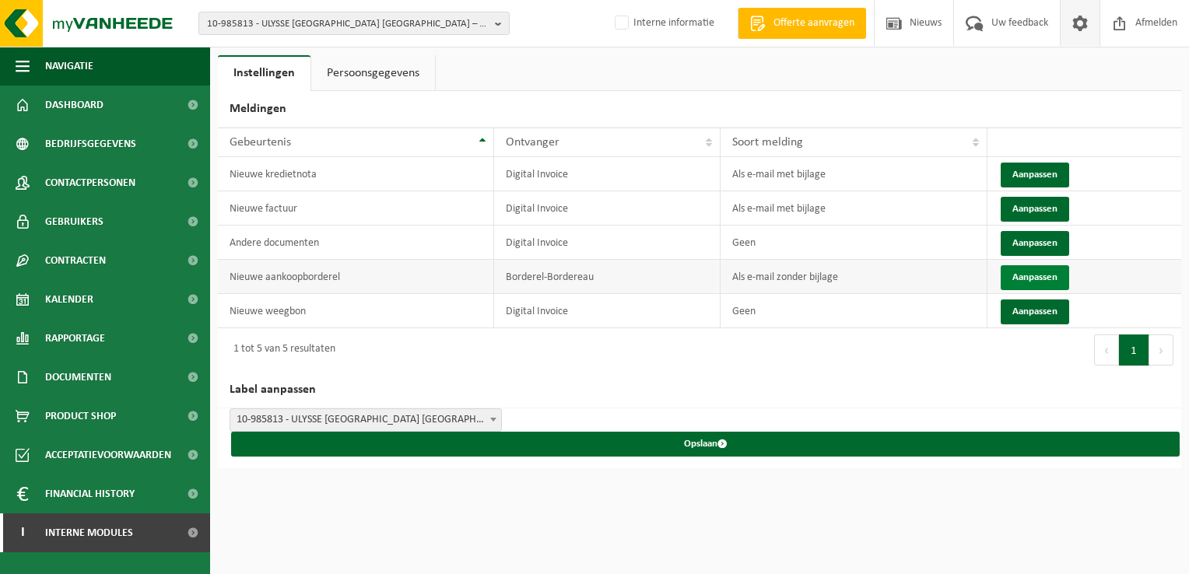
click at [1038, 272] on button "Aanpassen" at bounding box center [1035, 277] width 68 height 25
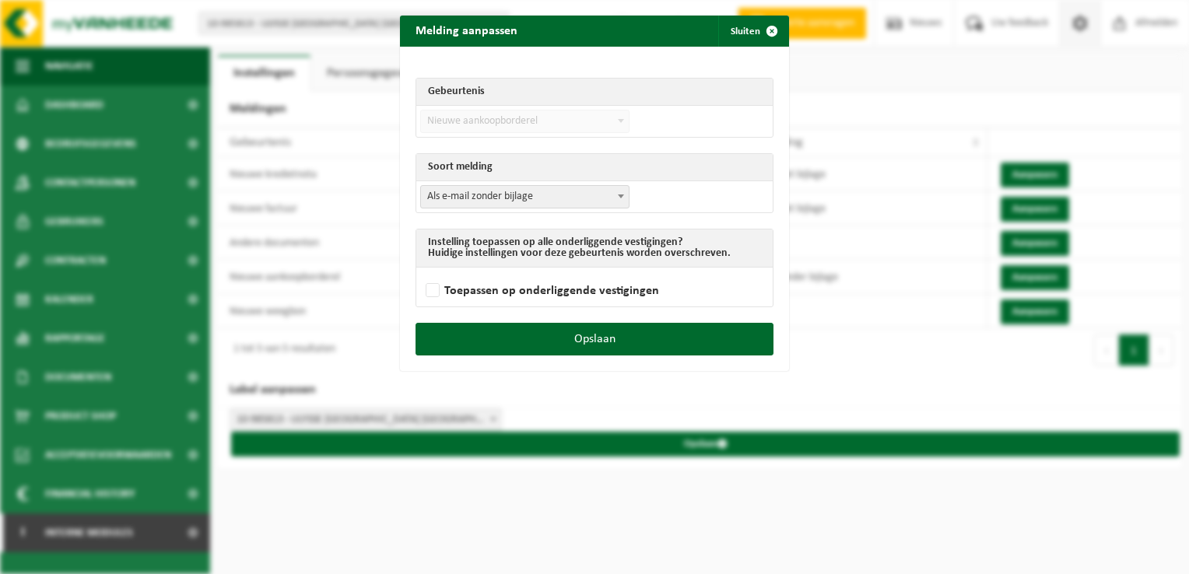
click at [455, 188] on span "Als e-mail zonder bijlage" at bounding box center [525, 197] width 208 height 22
select select "3"
click at [721, 320] on div "Gebeurtenis Nieuwe factuur Nieuwe kredietnota Andere documenten has_stoptask_ne…" at bounding box center [594, 185] width 389 height 276
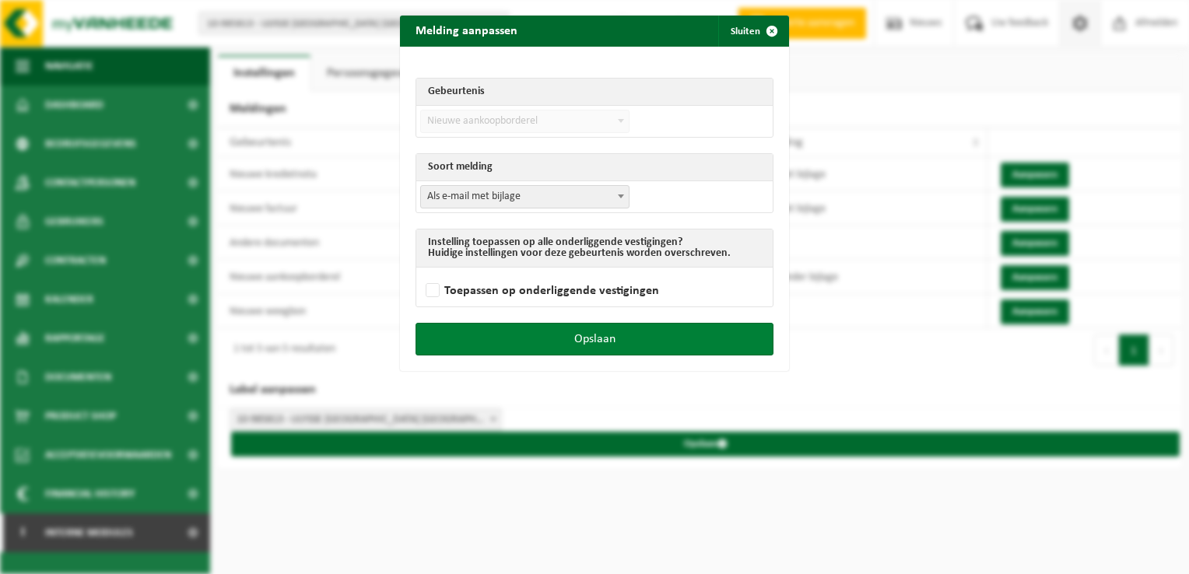
click at [739, 338] on button "Opslaan" at bounding box center [594, 339] width 358 height 33
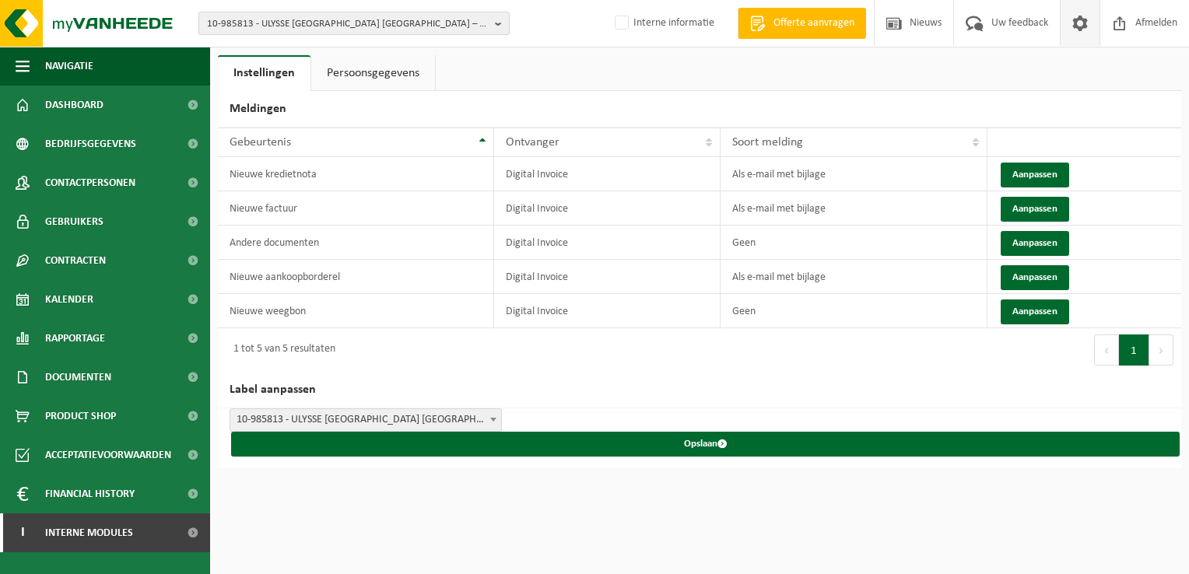
click at [281, 33] on span "10-985813 - ULYSSE OPCO BELGIUM – NOVOTEL GENT CENTRUM - SINT-GILLIS" at bounding box center [348, 23] width 282 height 23
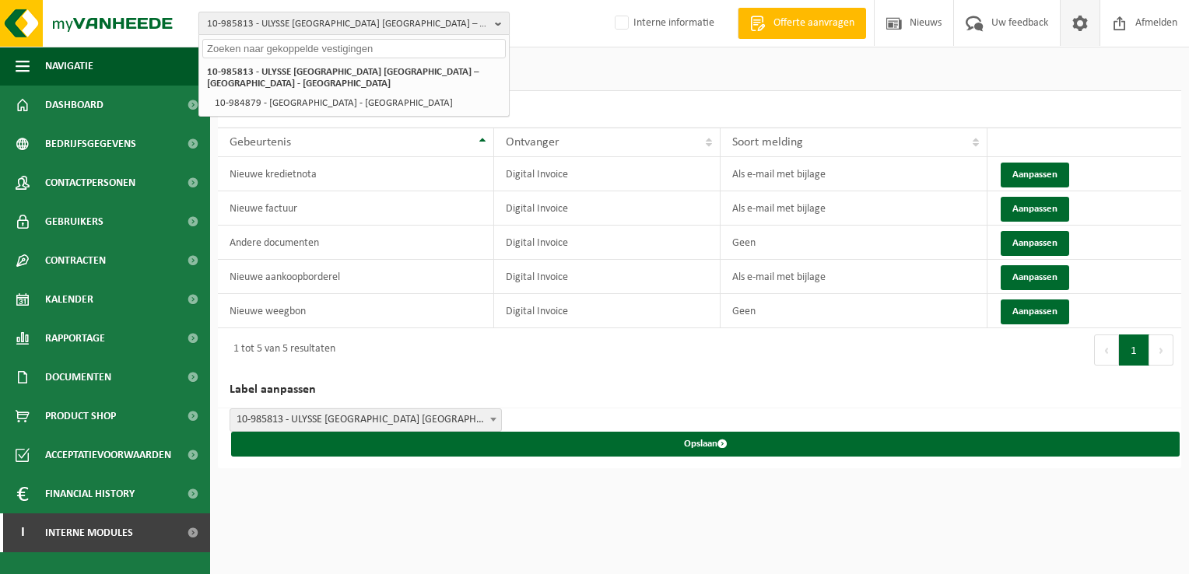
click at [254, 30] on span "10-985813 - ULYSSE OPCO BELGIUM – NOVOTEL GENT CENTRUM - SINT-GILLIS" at bounding box center [348, 23] width 282 height 23
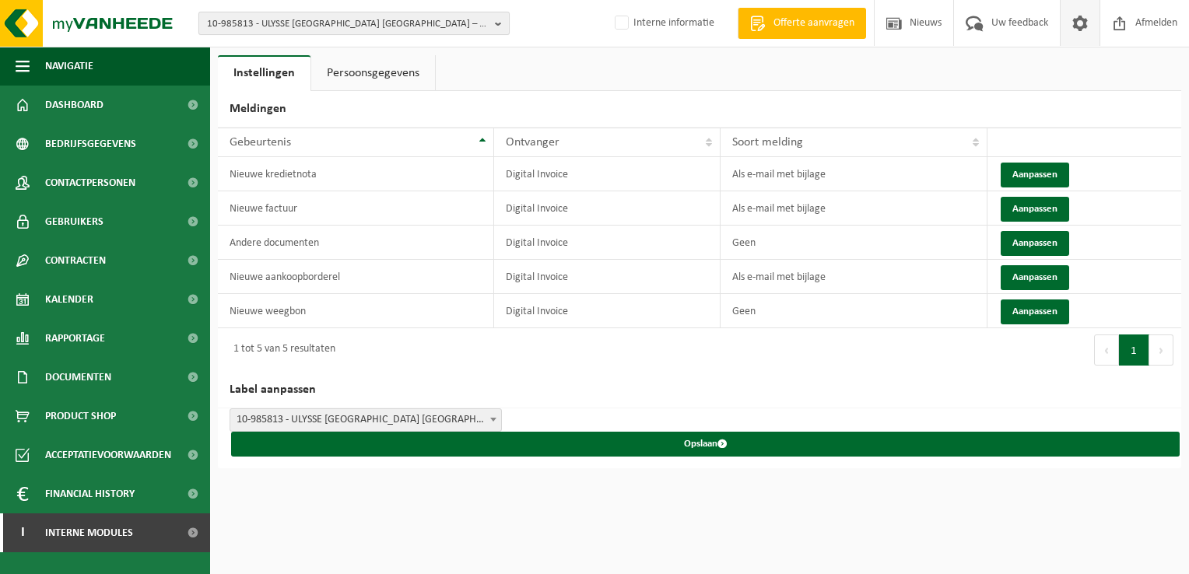
click at [274, 23] on span "10-985813 - ULYSSE OPCO BELGIUM – NOVOTEL GENT CENTRUM - SINT-GILLIS" at bounding box center [348, 23] width 282 height 23
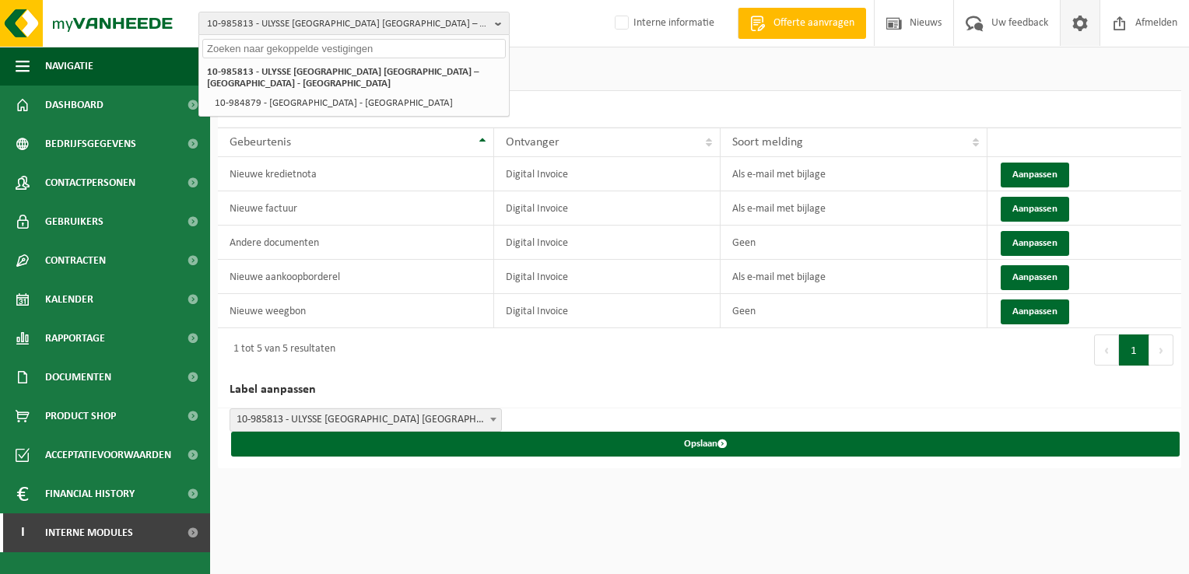
paste input "10-938893"
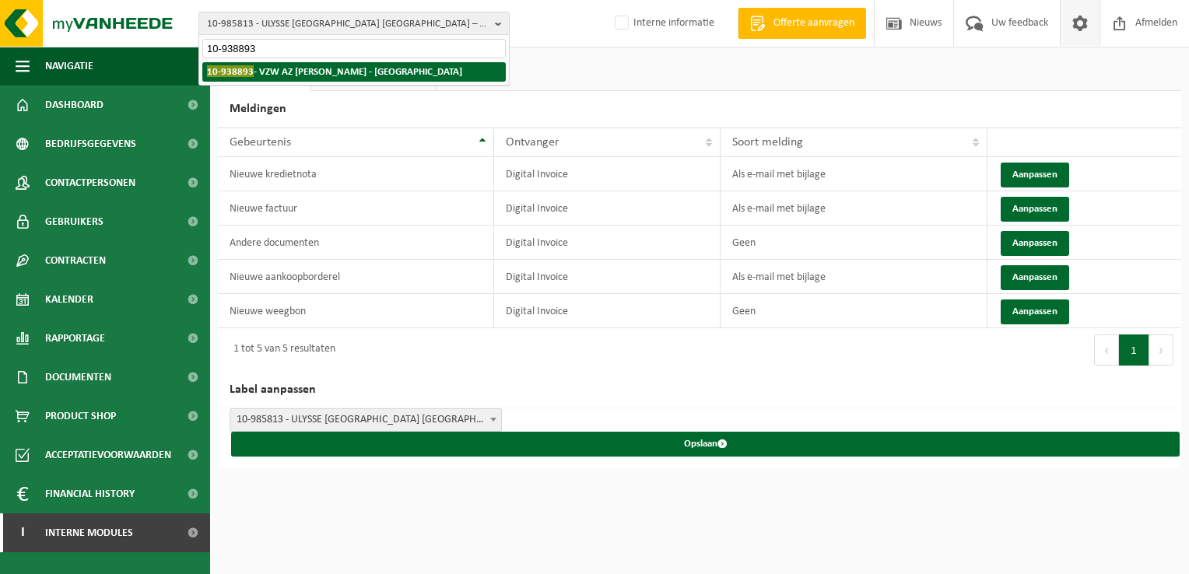
type input "10-938893"
click at [293, 73] on strong "10-938893 - VZW AZ MARIA MIDDELARES - GENT" at bounding box center [334, 71] width 255 height 12
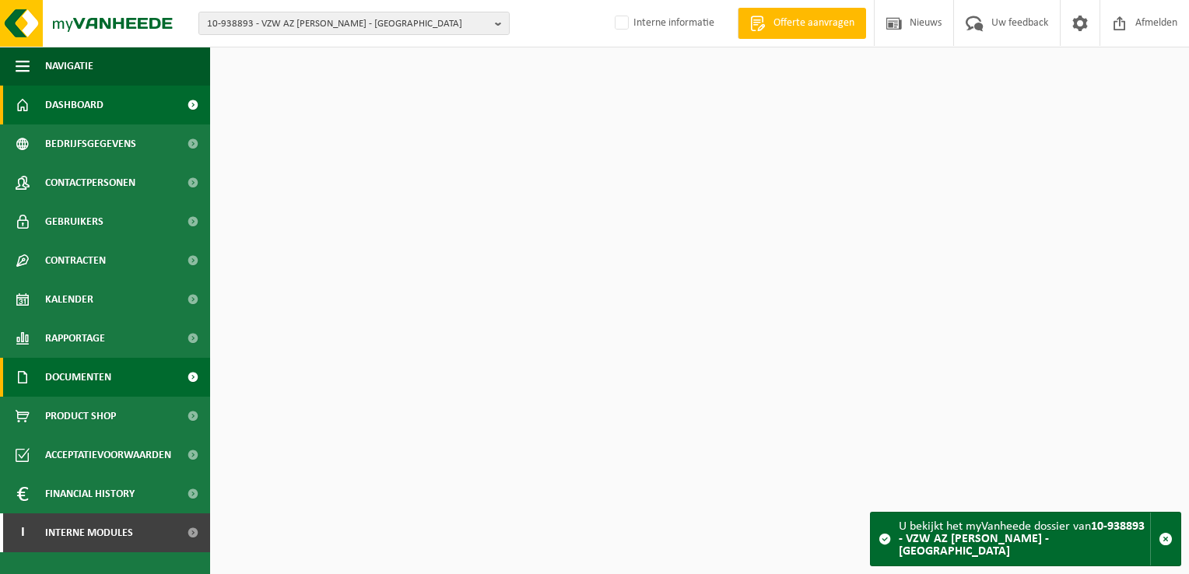
click at [98, 377] on span "Documenten" at bounding box center [78, 377] width 66 height 39
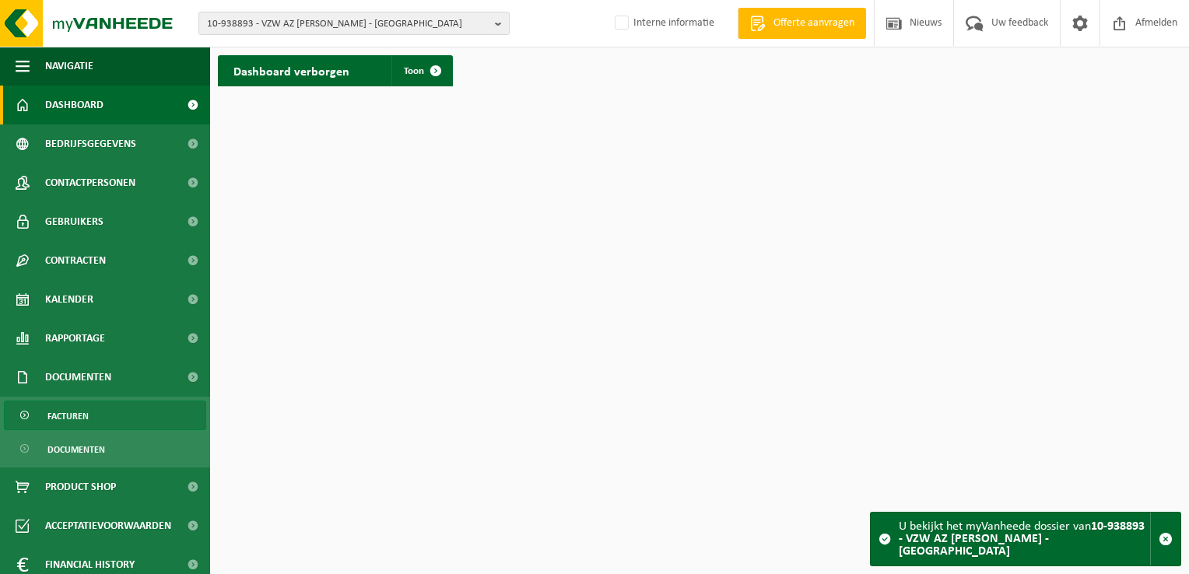
click at [103, 413] on link "Facturen" at bounding box center [105, 416] width 202 height 30
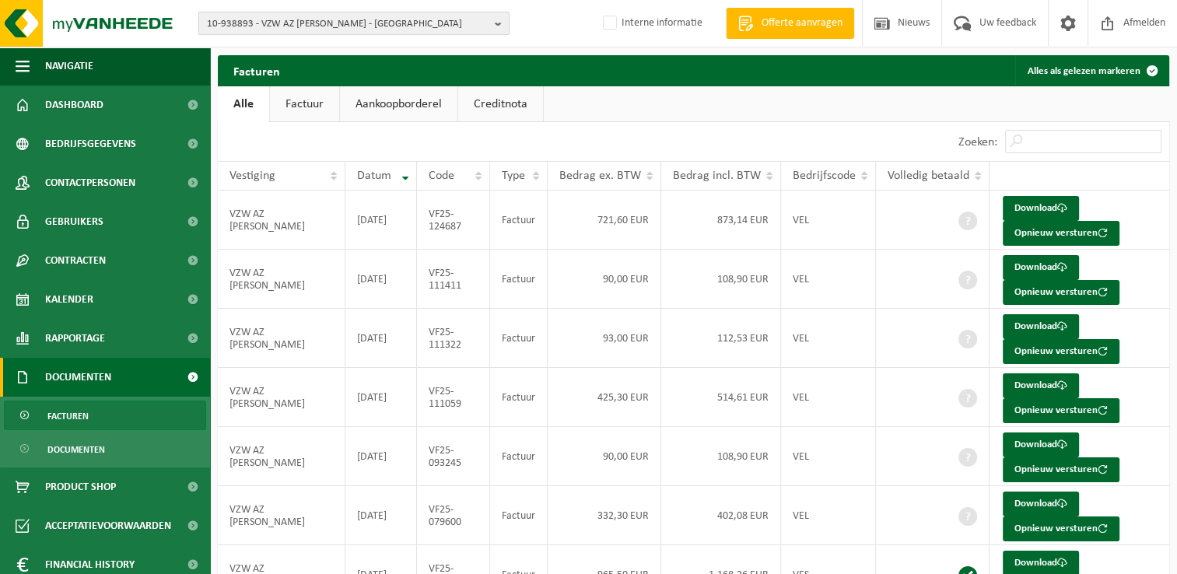
click at [258, 14] on span "10-938893 - VZW AZ MARIA MIDDELARES - GENT" at bounding box center [348, 23] width 282 height 23
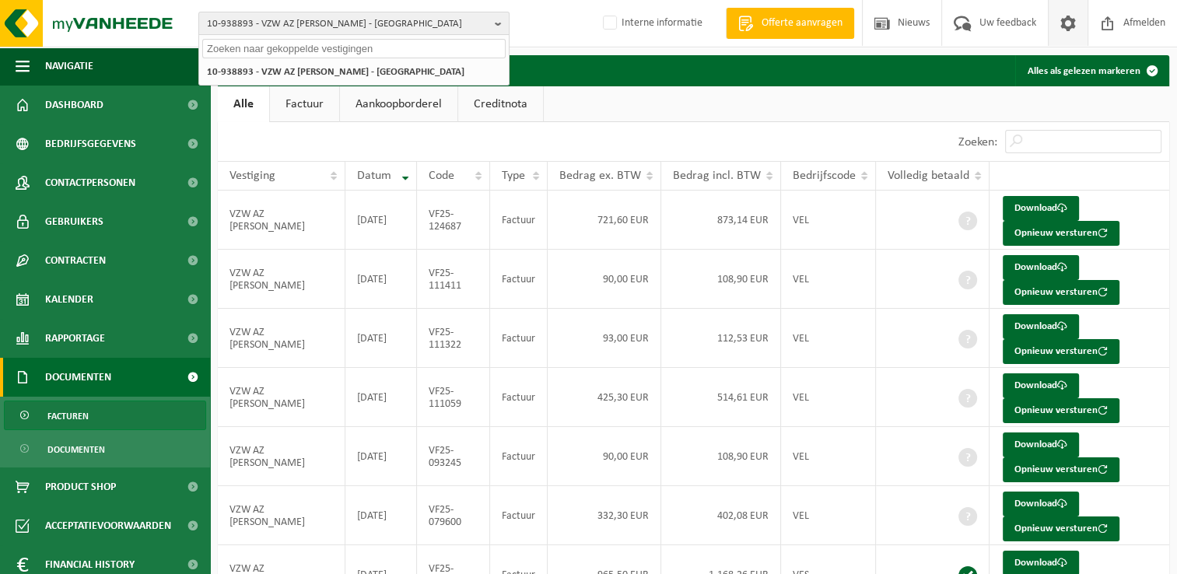
click at [1067, 26] on span at bounding box center [1068, 23] width 23 height 46
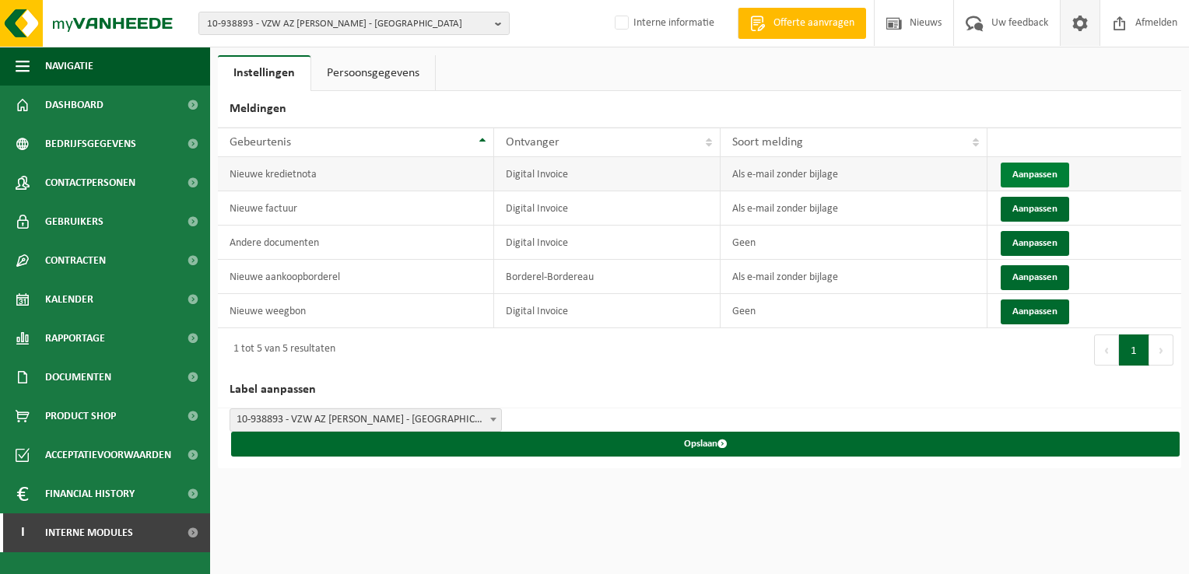
click at [1030, 174] on button "Aanpassen" at bounding box center [1035, 175] width 68 height 25
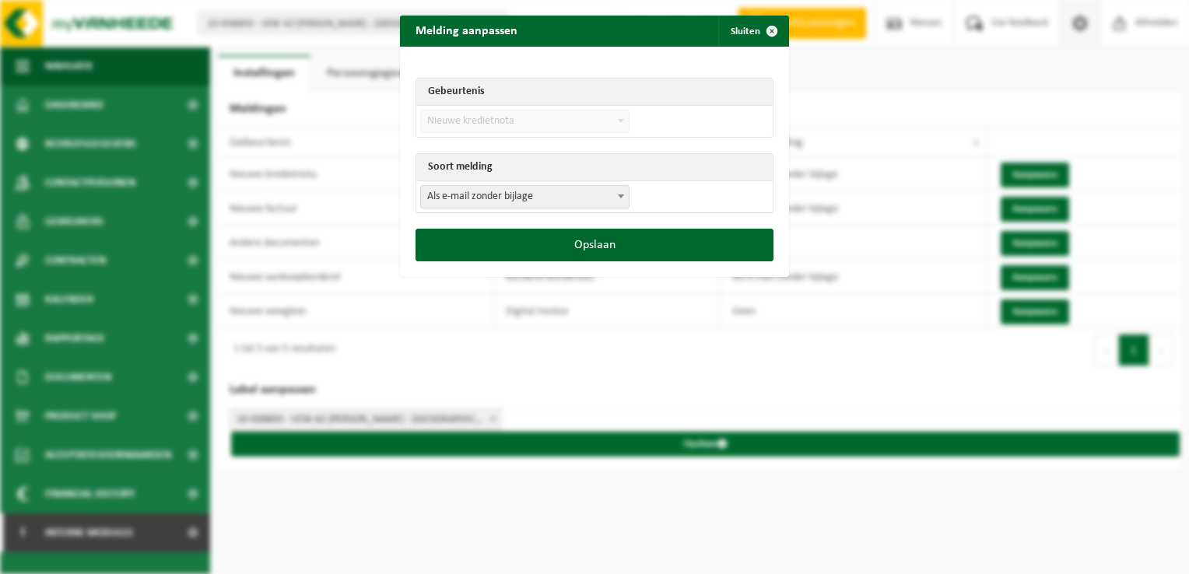
click at [538, 197] on span "Als e-mail zonder bijlage" at bounding box center [525, 197] width 208 height 22
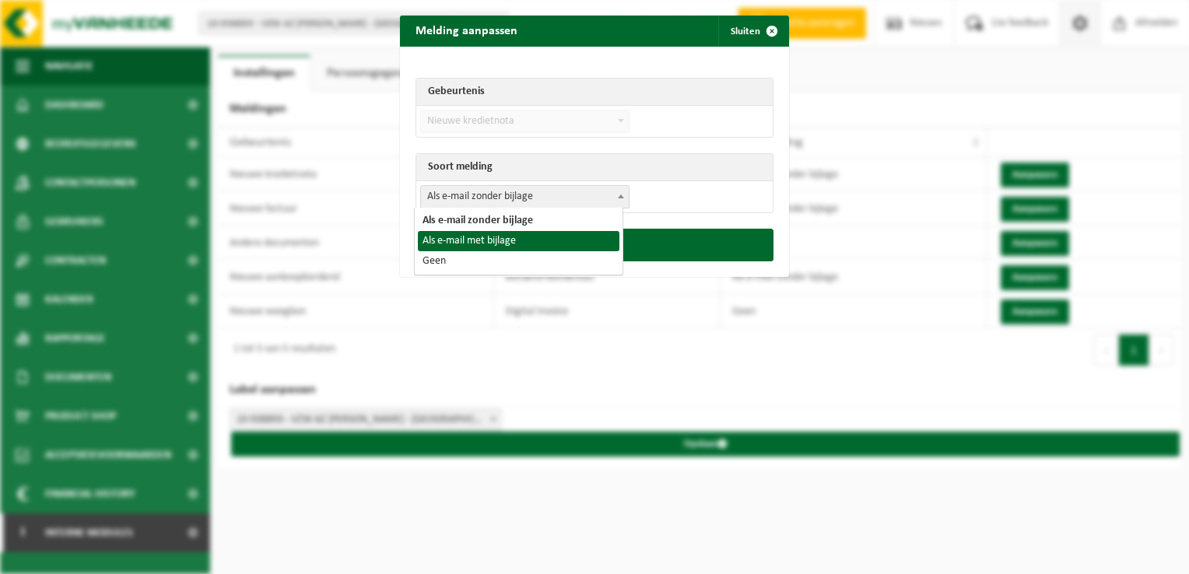
select select "3"
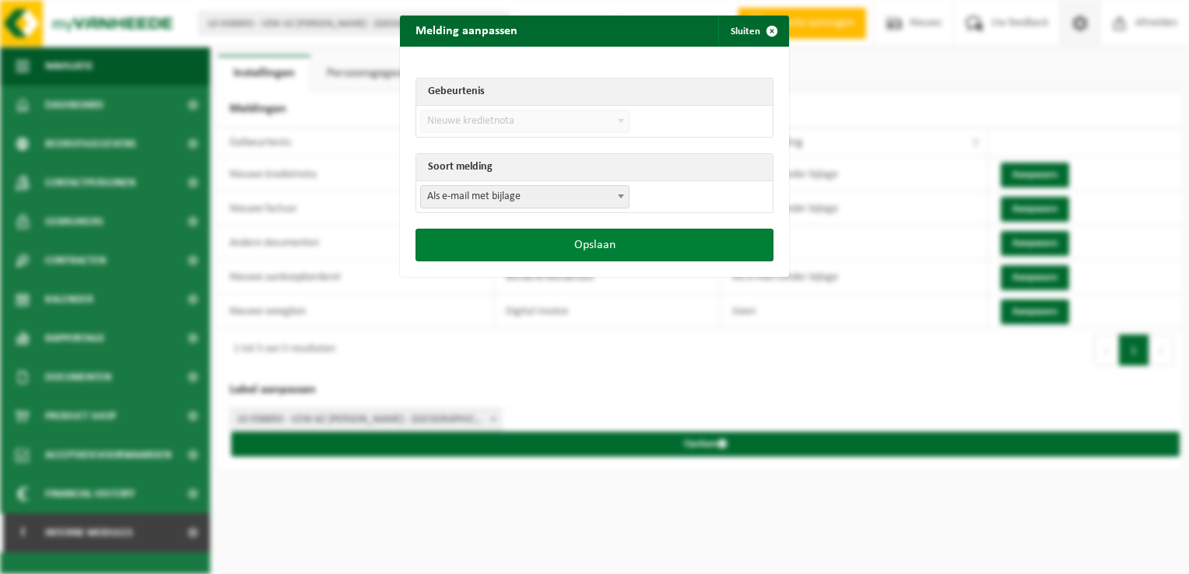
click at [588, 257] on button "Opslaan" at bounding box center [594, 245] width 358 height 33
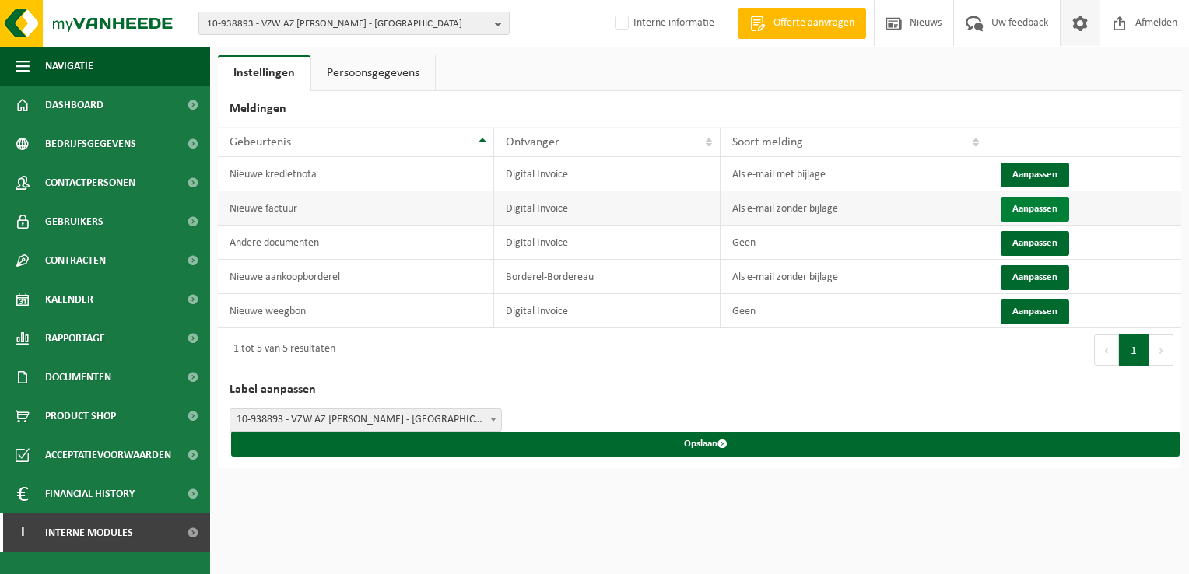
click at [1010, 209] on button "Aanpassen" at bounding box center [1035, 209] width 68 height 25
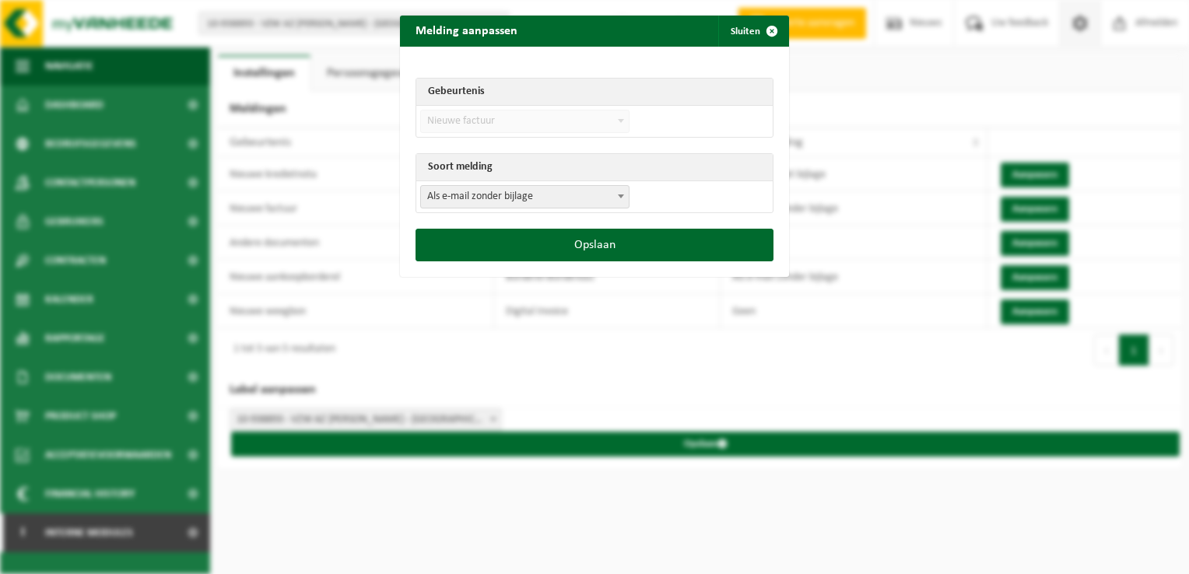
click at [542, 195] on span "Als e-mail zonder bijlage" at bounding box center [525, 197] width 208 height 22
select select "3"
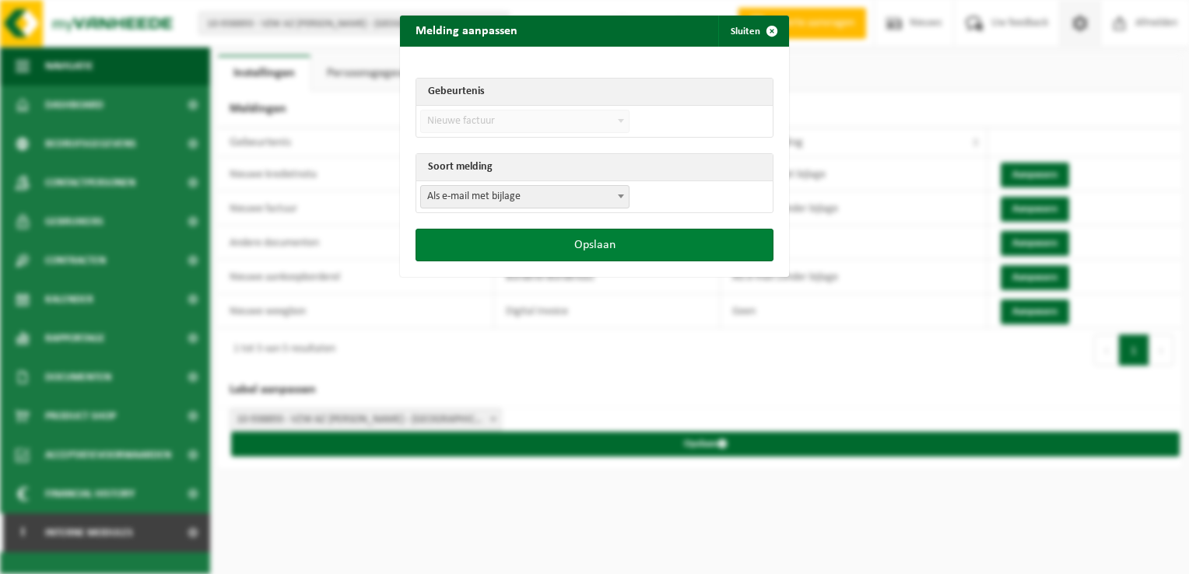
click at [538, 237] on button "Opslaan" at bounding box center [594, 245] width 358 height 33
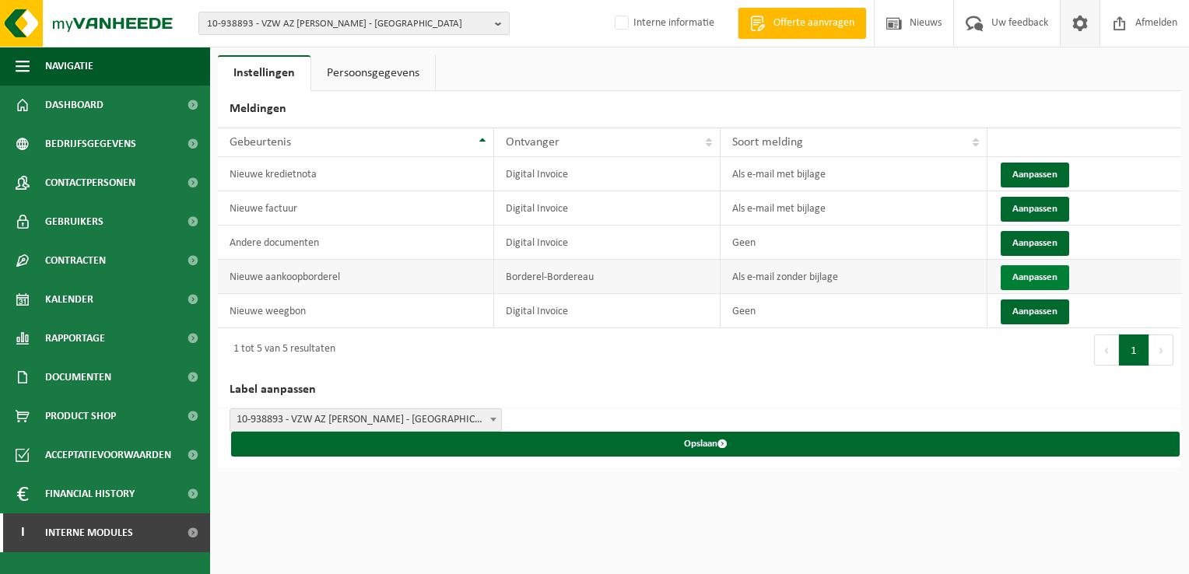
click at [1030, 272] on button "Aanpassen" at bounding box center [1035, 277] width 68 height 25
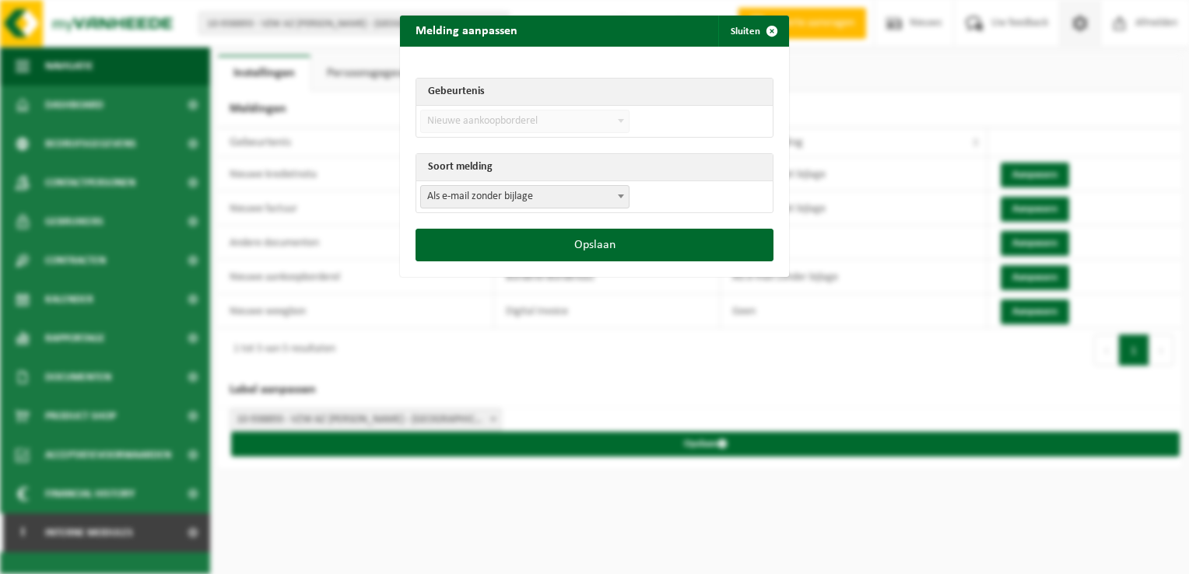
click at [469, 197] on span "Als e-mail zonder bijlage" at bounding box center [525, 197] width 208 height 22
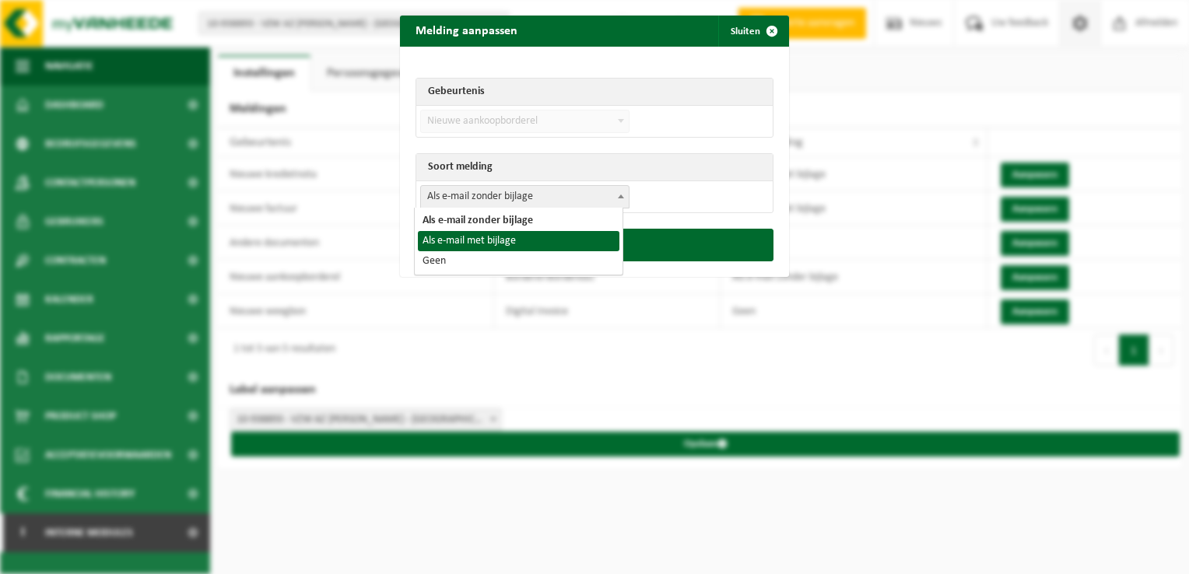
select select "3"
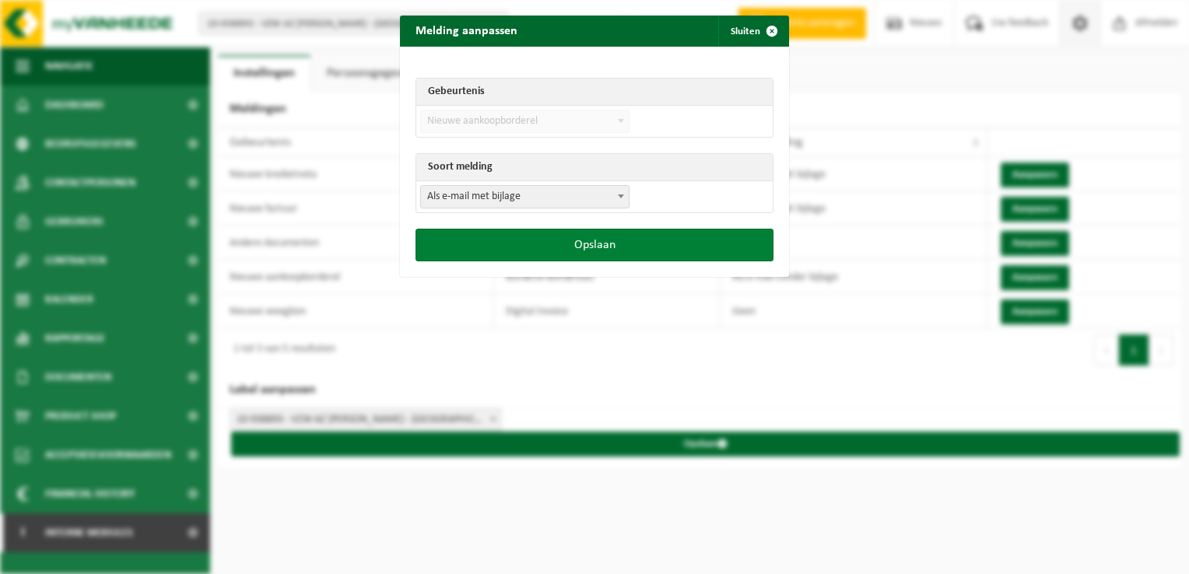
click at [591, 254] on button "Opslaan" at bounding box center [594, 245] width 358 height 33
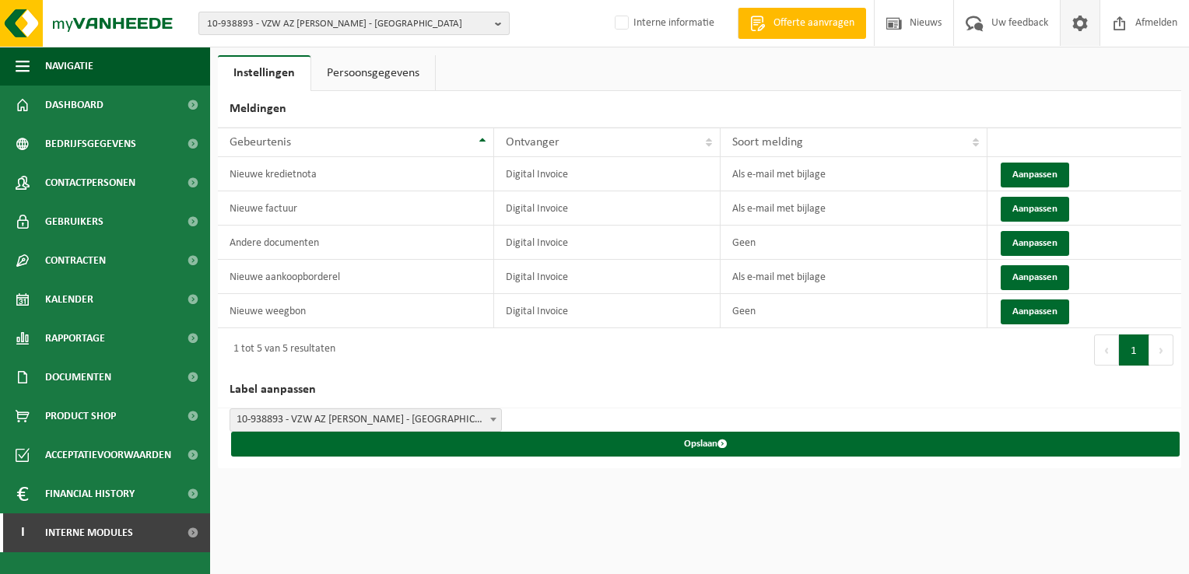
click at [373, 14] on span "10-938893 - VZW AZ MARIA MIDDELARES - GENT" at bounding box center [348, 23] width 282 height 23
paste input "01-086896"
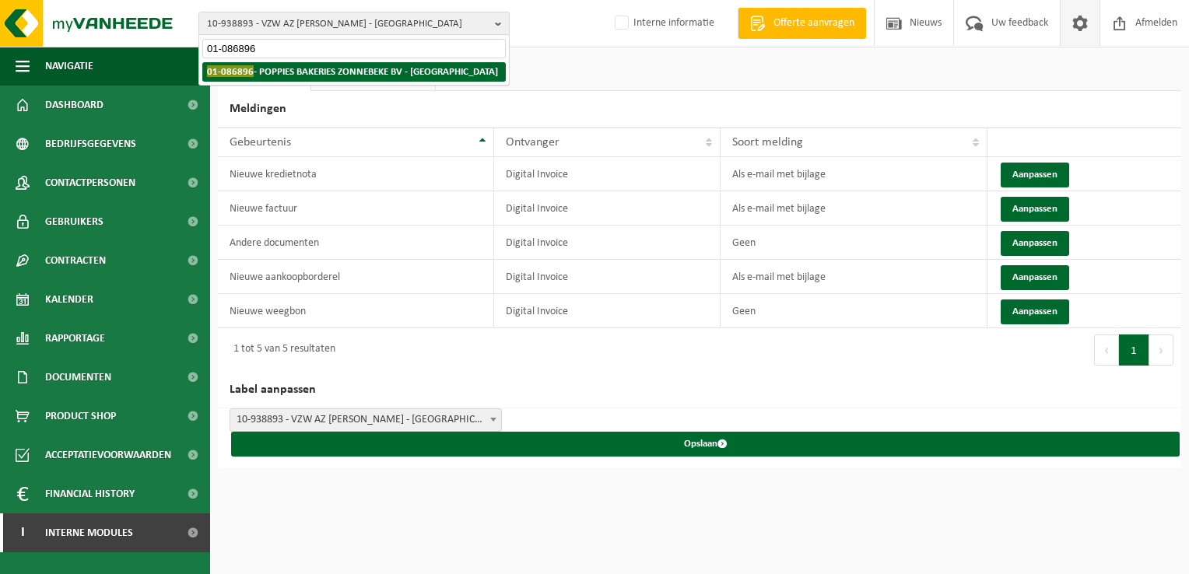
type input "01-086896"
click at [303, 73] on strong "01-086896 - POPPIES BAKERIES ZONNEBEKE BV - ZONNEBEKE" at bounding box center [352, 71] width 291 height 12
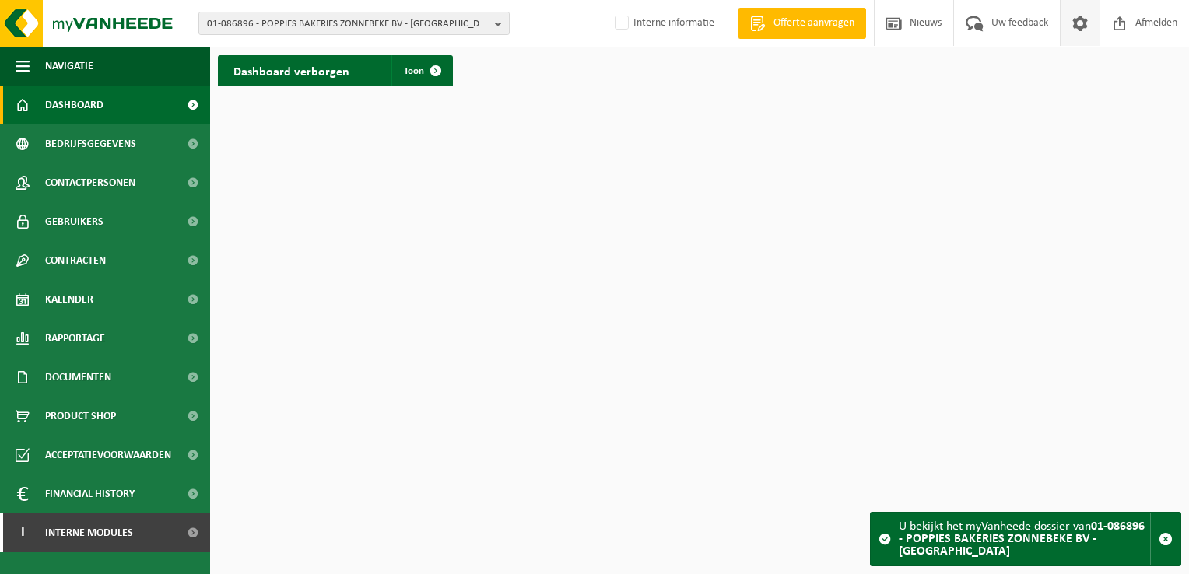
click at [1087, 30] on span at bounding box center [1079, 23] width 23 height 46
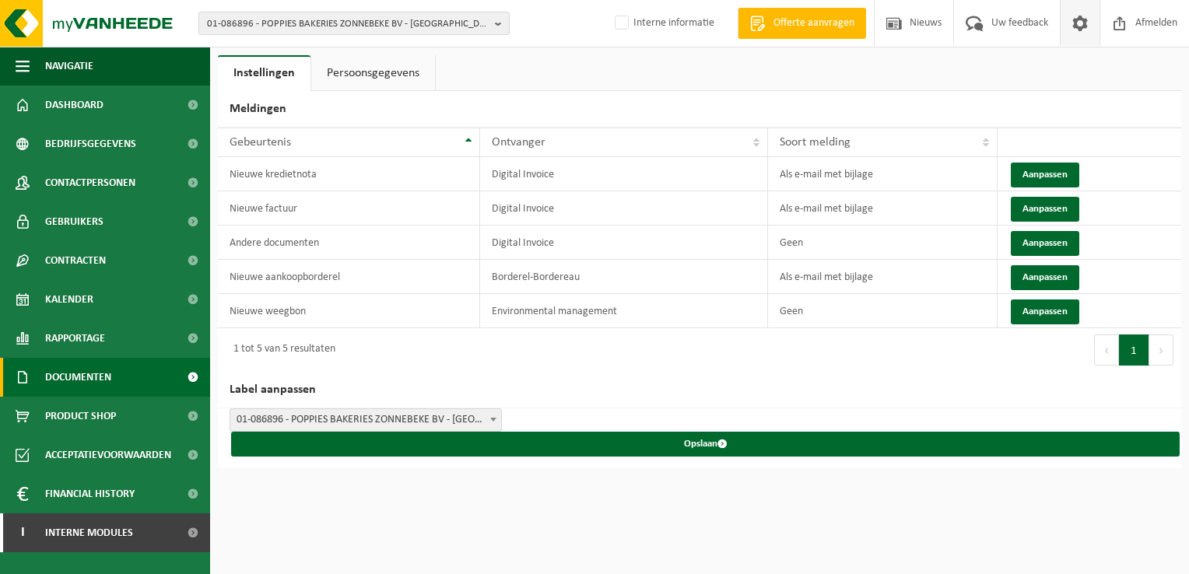
click at [87, 386] on span "Documenten" at bounding box center [78, 377] width 66 height 39
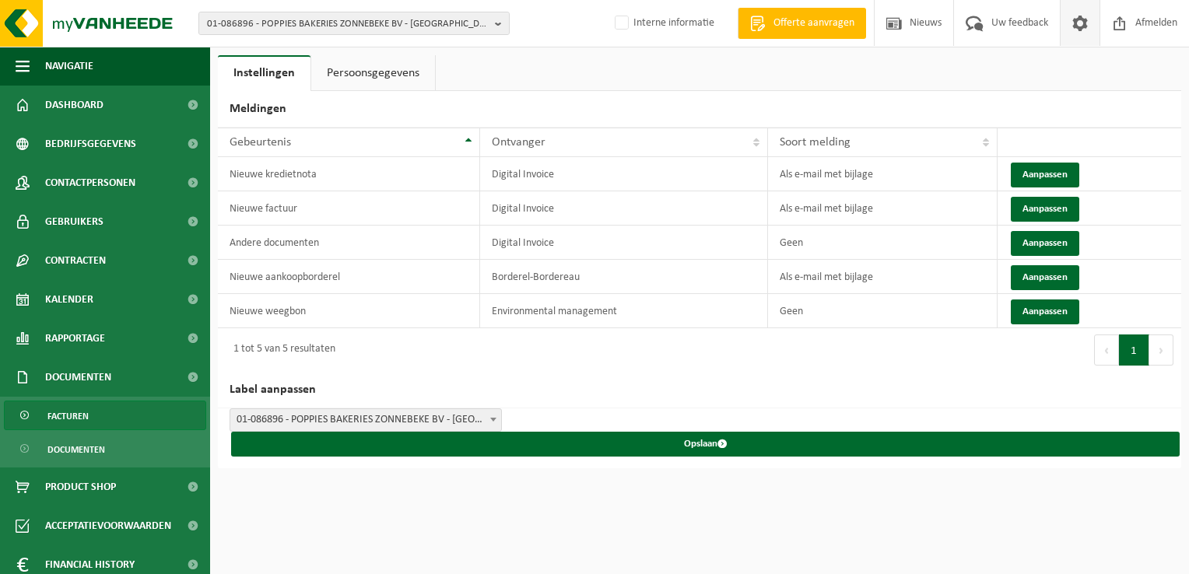
click at [96, 408] on link "Facturen" at bounding box center [105, 416] width 202 height 30
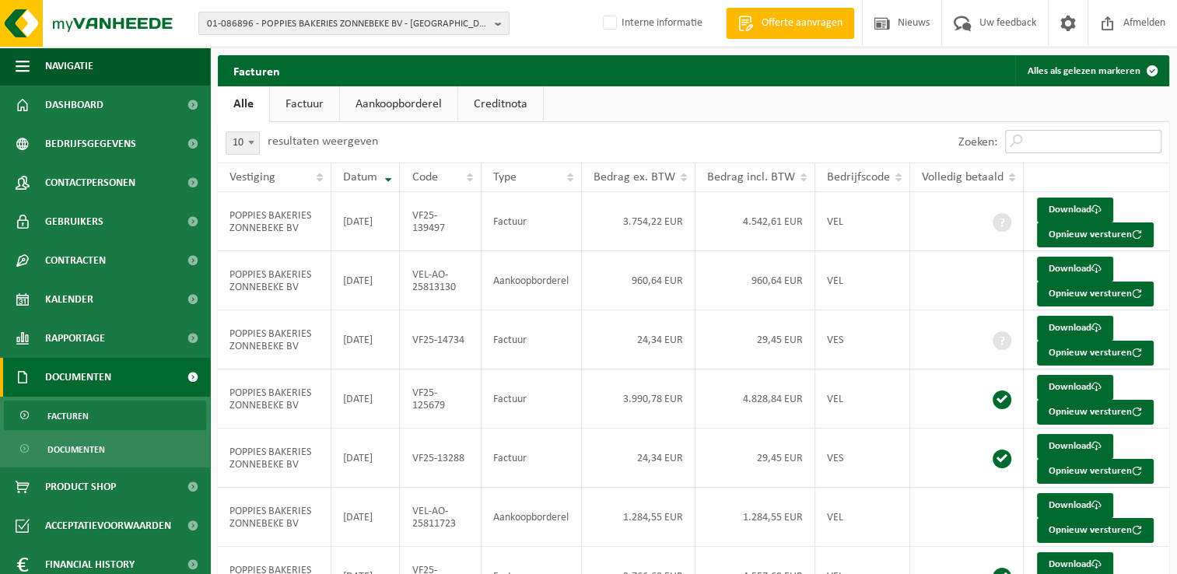
click at [1059, 139] on input "Zoeken:" at bounding box center [1083, 141] width 156 height 23
paste input "VF25-10384"
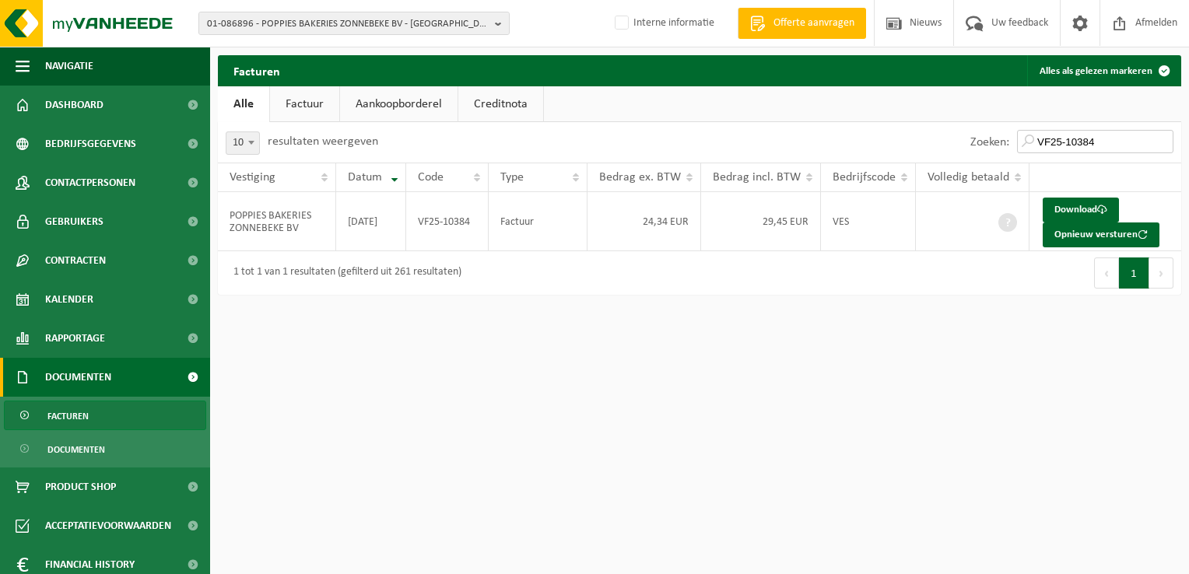
type input "VF25-10384"
click at [88, 419] on link "Facturen" at bounding box center [105, 416] width 202 height 30
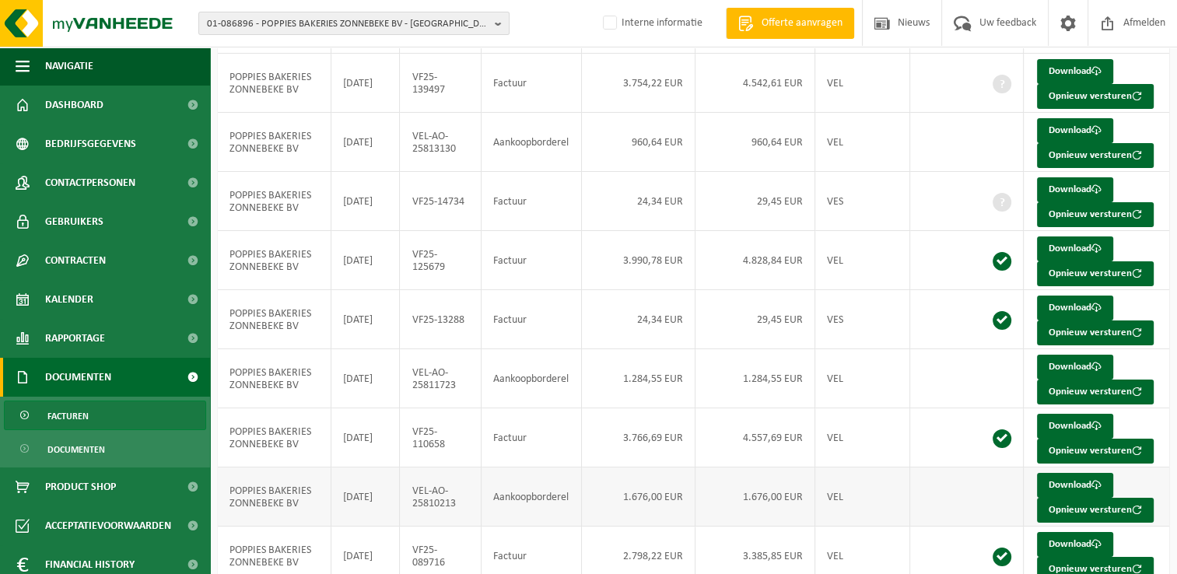
scroll to position [261, 0]
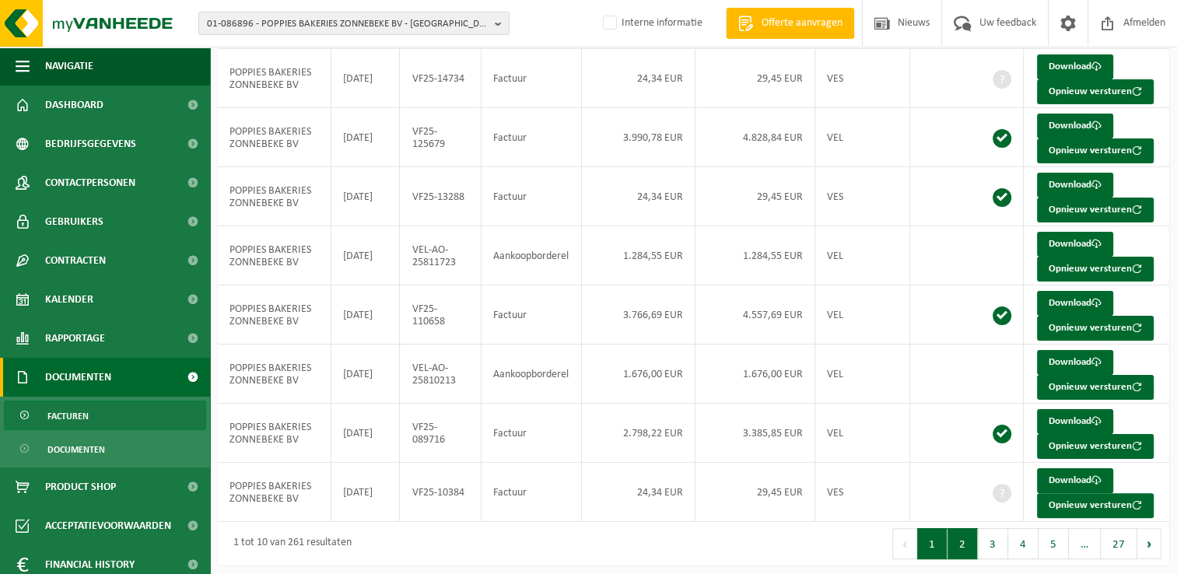
click at [966, 540] on button "2" at bounding box center [963, 543] width 30 height 31
